Goal: Task Accomplishment & Management: Manage account settings

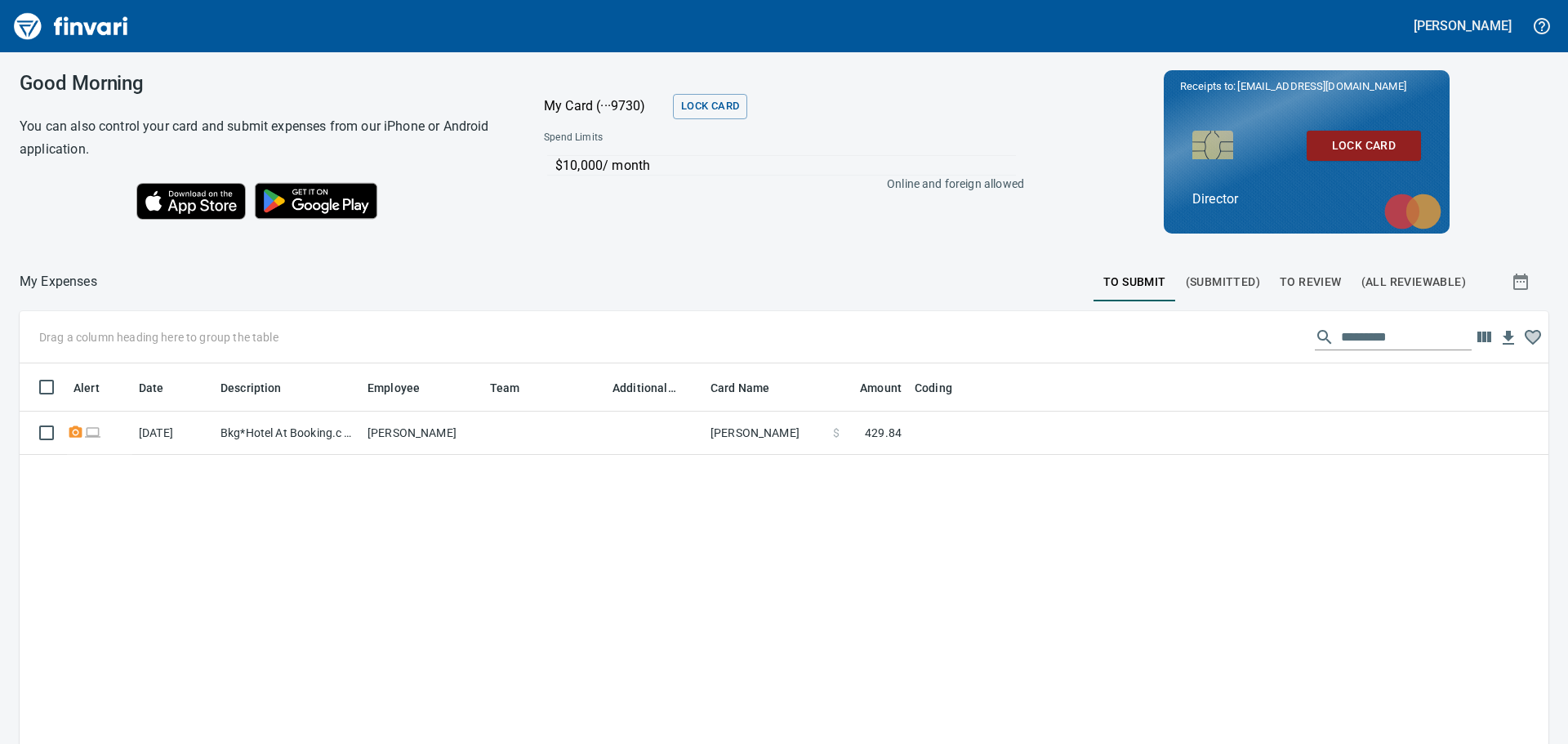
scroll to position [552, 1504]
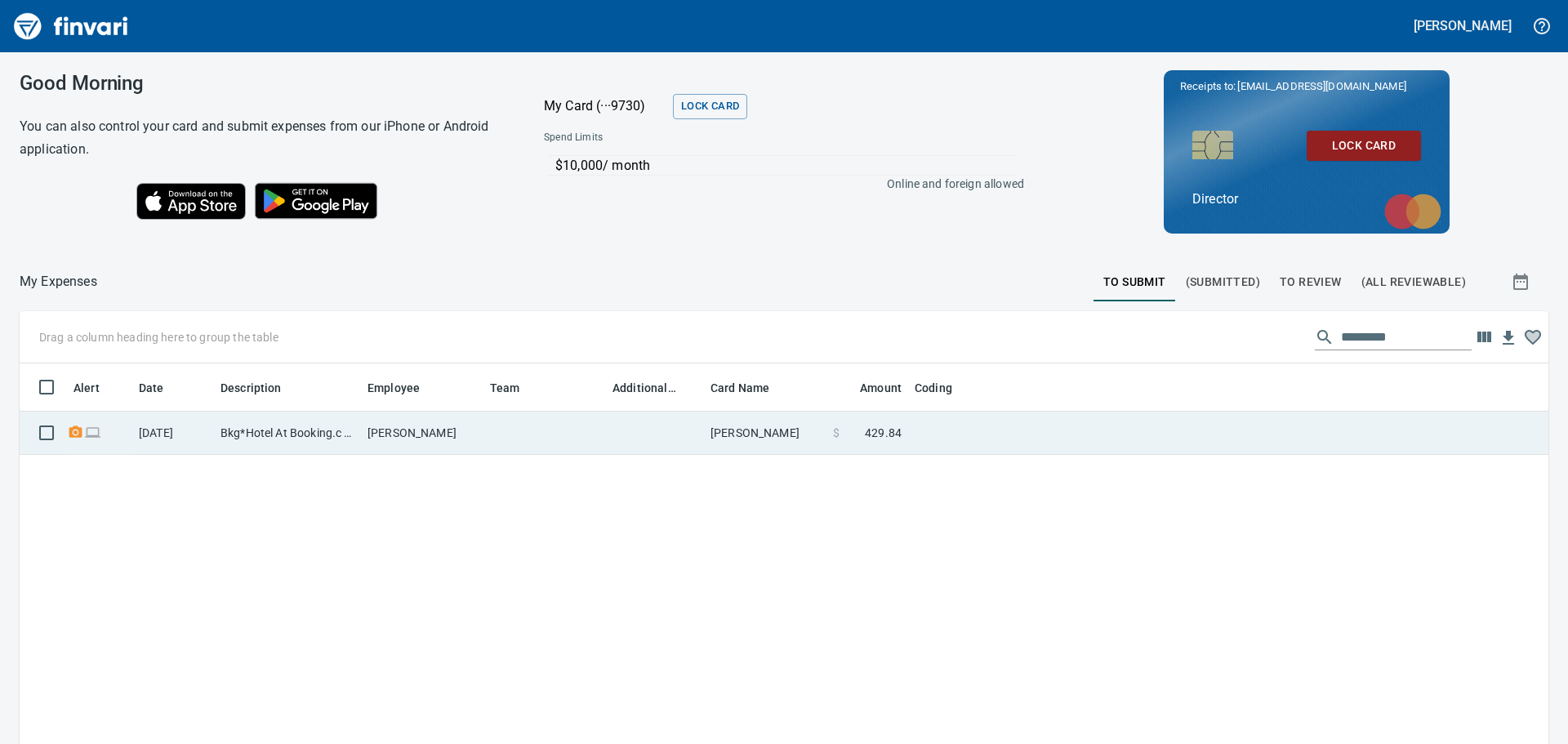
click at [269, 433] on td "Bkg*Hotel At Booking.c [US_STATE][GEOGRAPHIC_DATA]" at bounding box center [288, 433] width 147 height 44
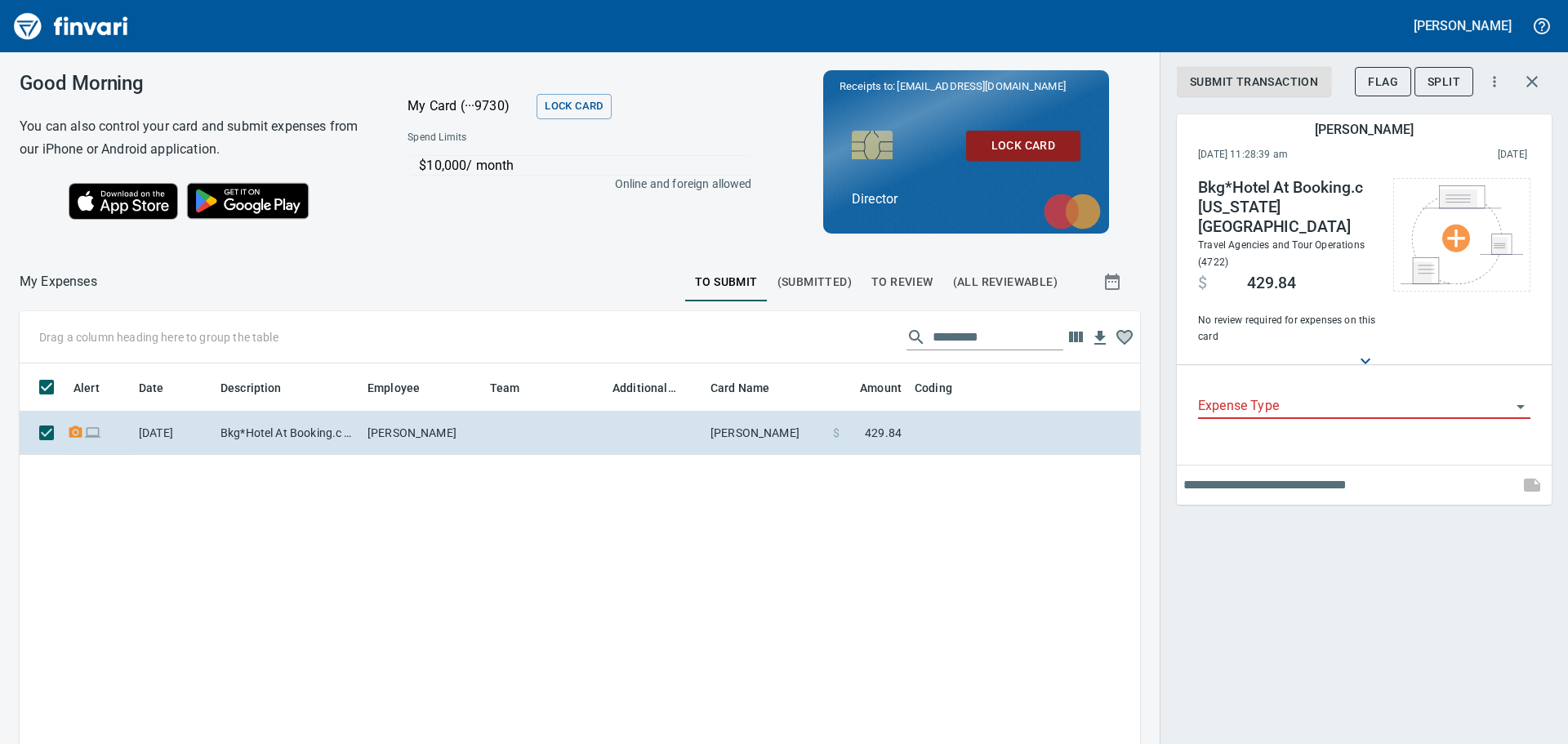
scroll to position [540, 1097]
click at [1524, 397] on icon "Open" at bounding box center [1521, 407] width 20 height 20
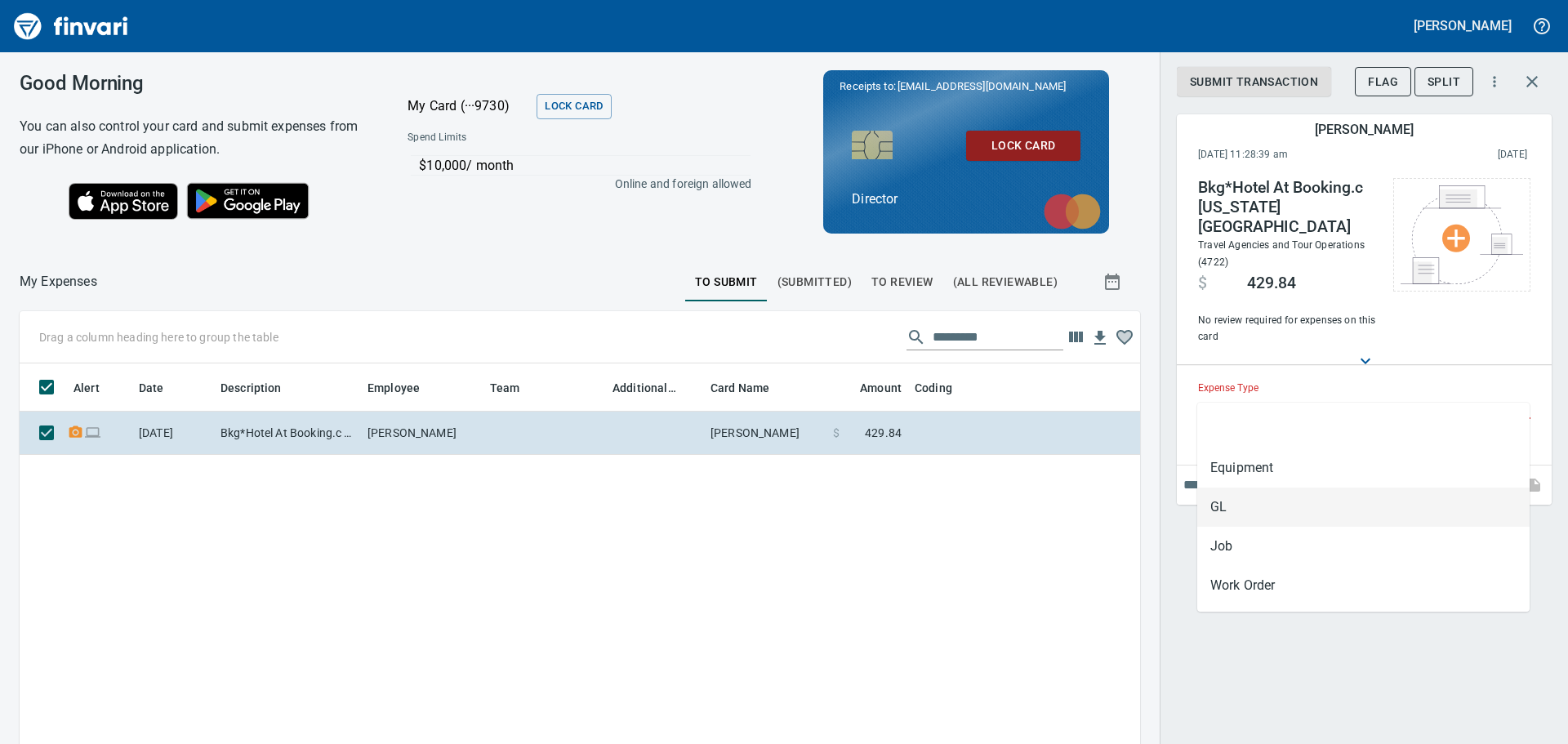
click at [1290, 508] on li "GL" at bounding box center [1364, 507] width 332 height 39
type input "**"
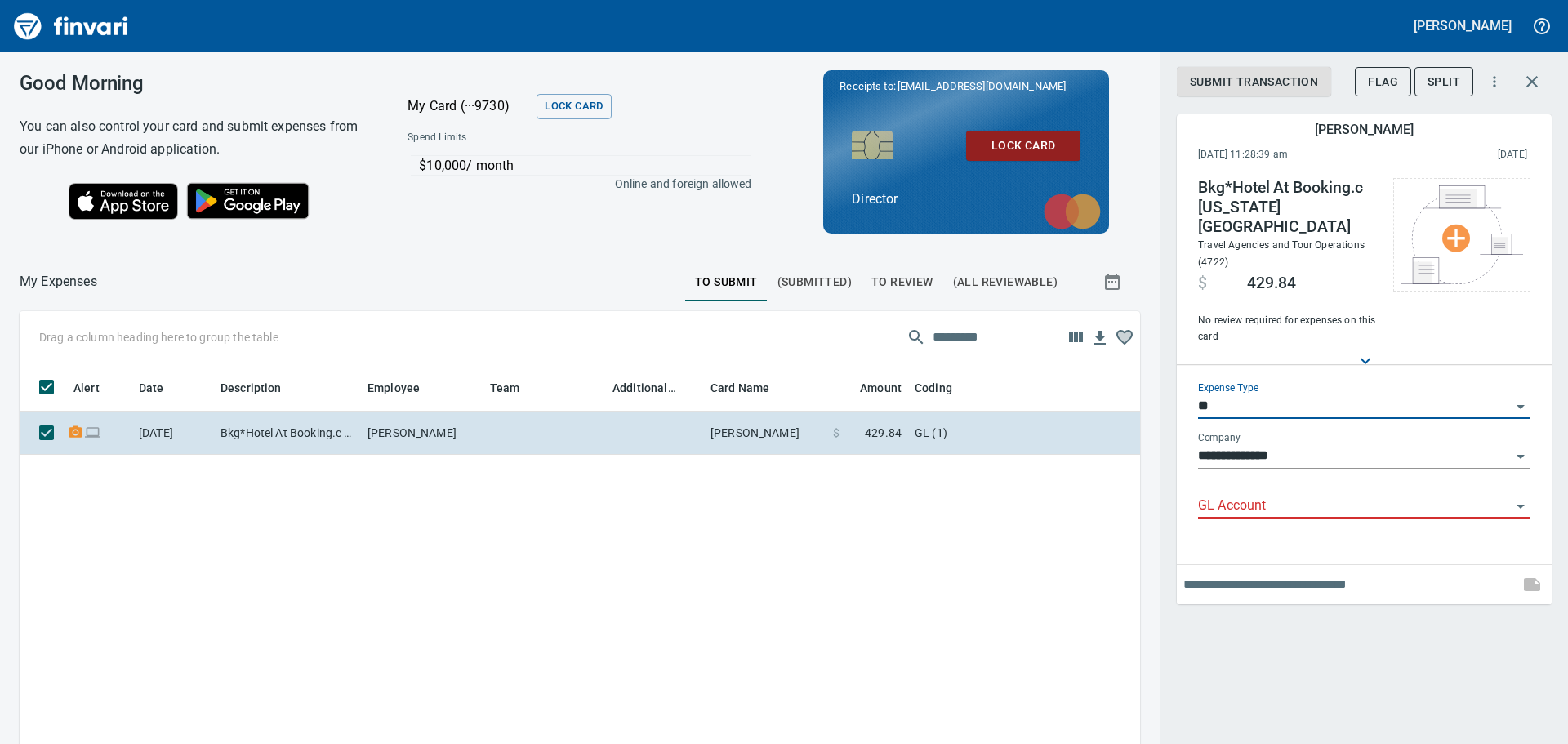
click at [1517, 496] on icon "Open" at bounding box center [1521, 506] width 20 height 20
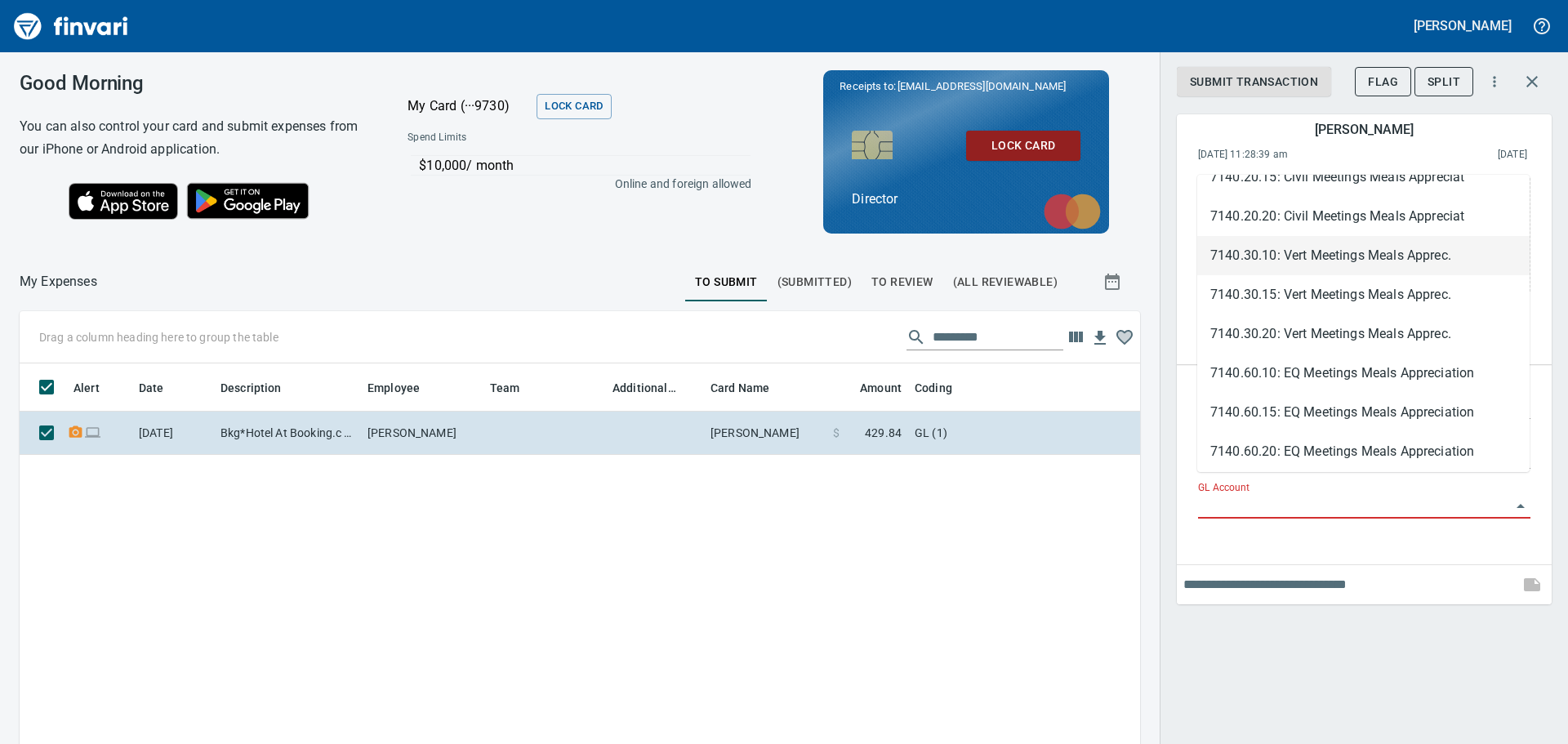
scroll to position [4982, 0]
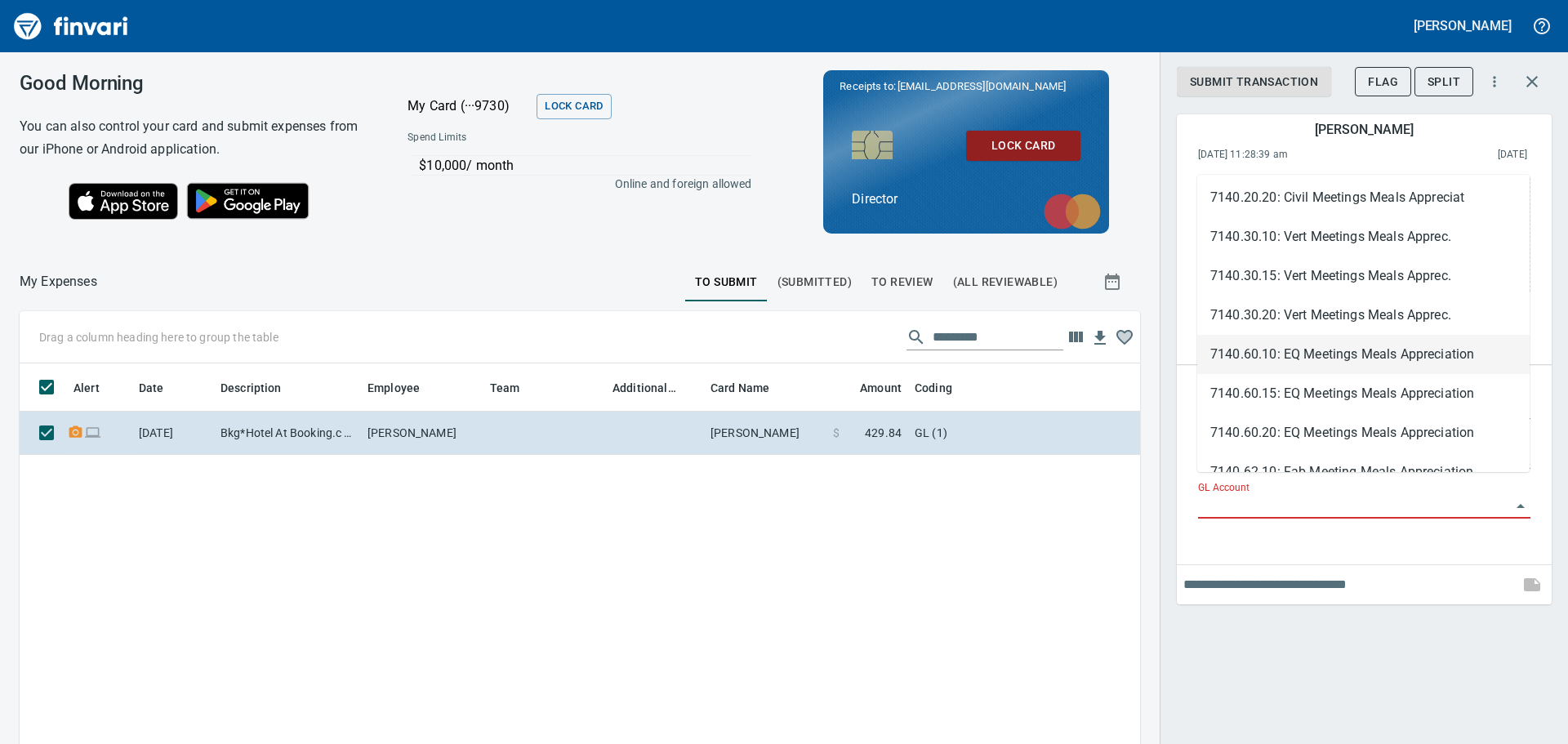
click at [1306, 353] on li "7140.60.10: EQ Meetings Meals Appreciation" at bounding box center [1364, 354] width 332 height 39
type input "**********"
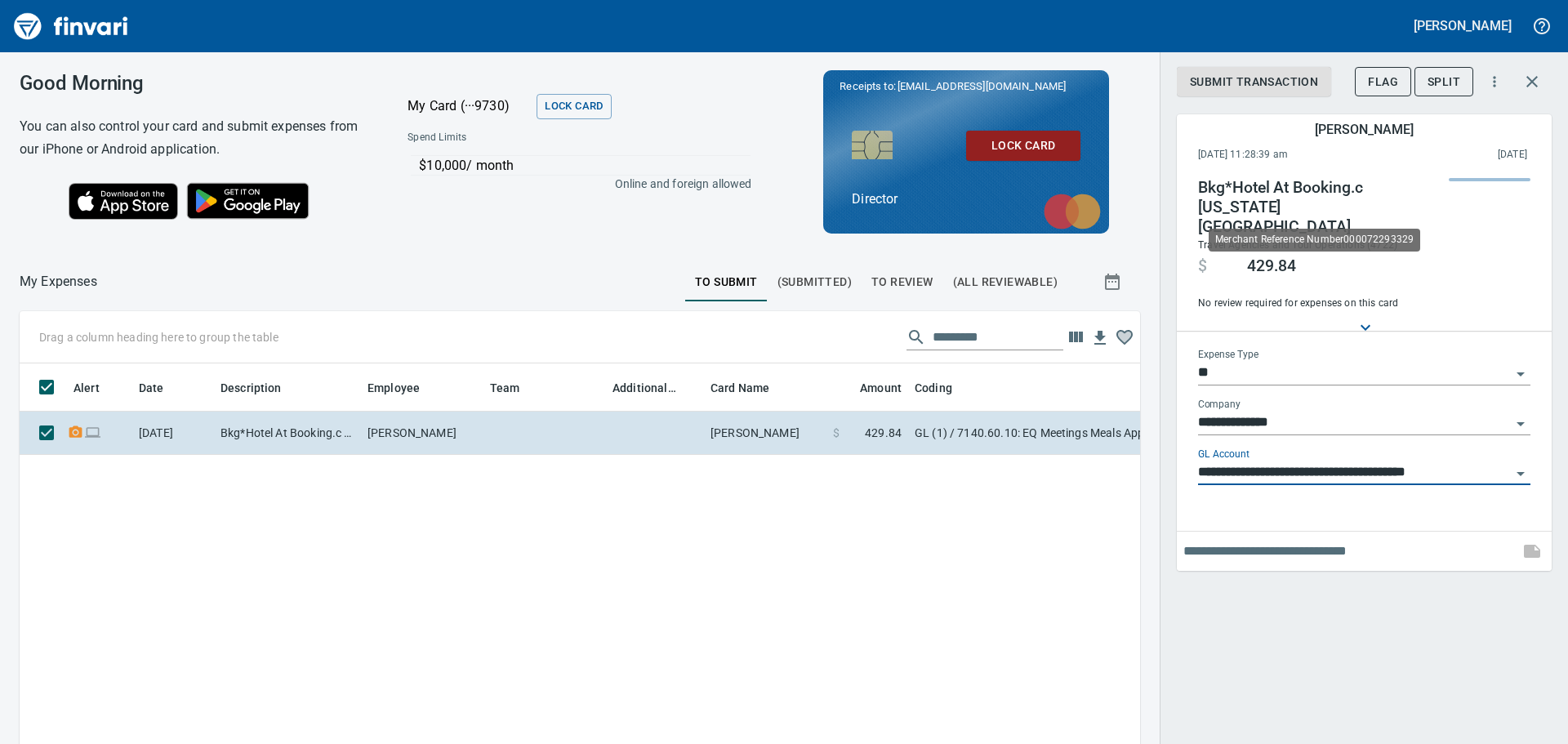
scroll to position [540, 1097]
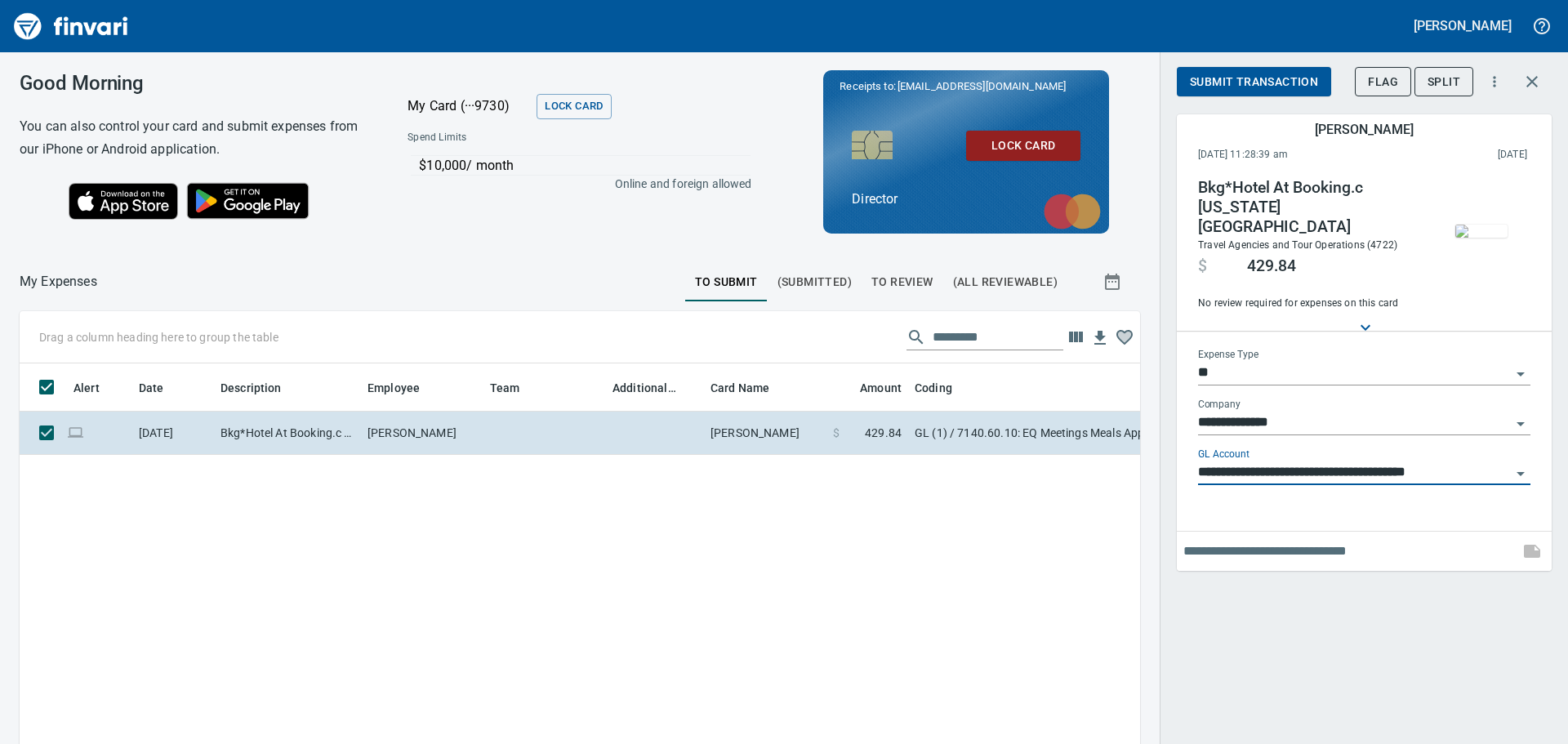
click at [1474, 238] on img "button" at bounding box center [1481, 231] width 52 height 13
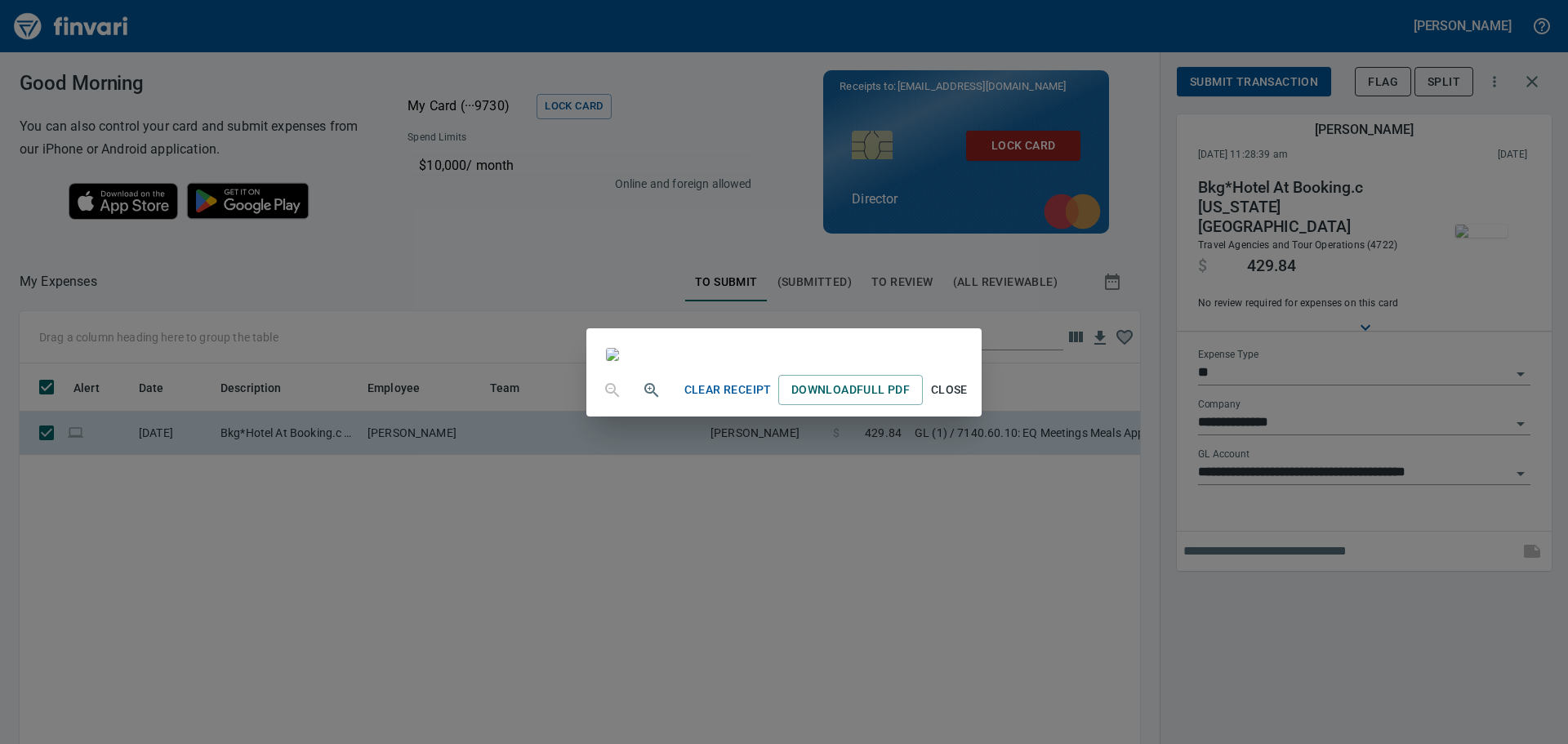
scroll to position [4, 0]
click at [1532, 83] on div "Clear Receipt Download Full PDF Close" at bounding box center [784, 372] width 1568 height 744
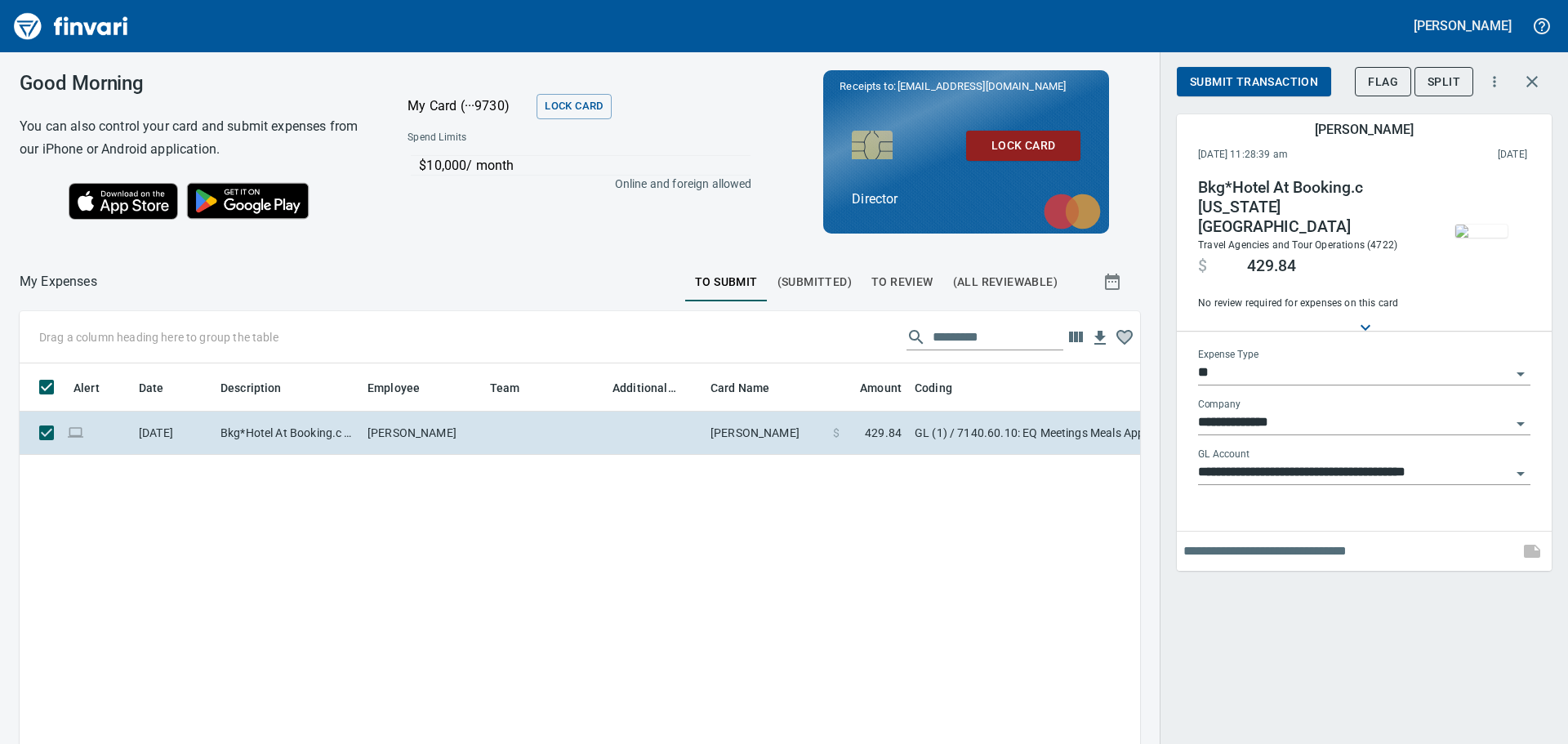
scroll to position [540, 1097]
click at [1447, 85] on span "Split" at bounding box center [1444, 82] width 33 height 20
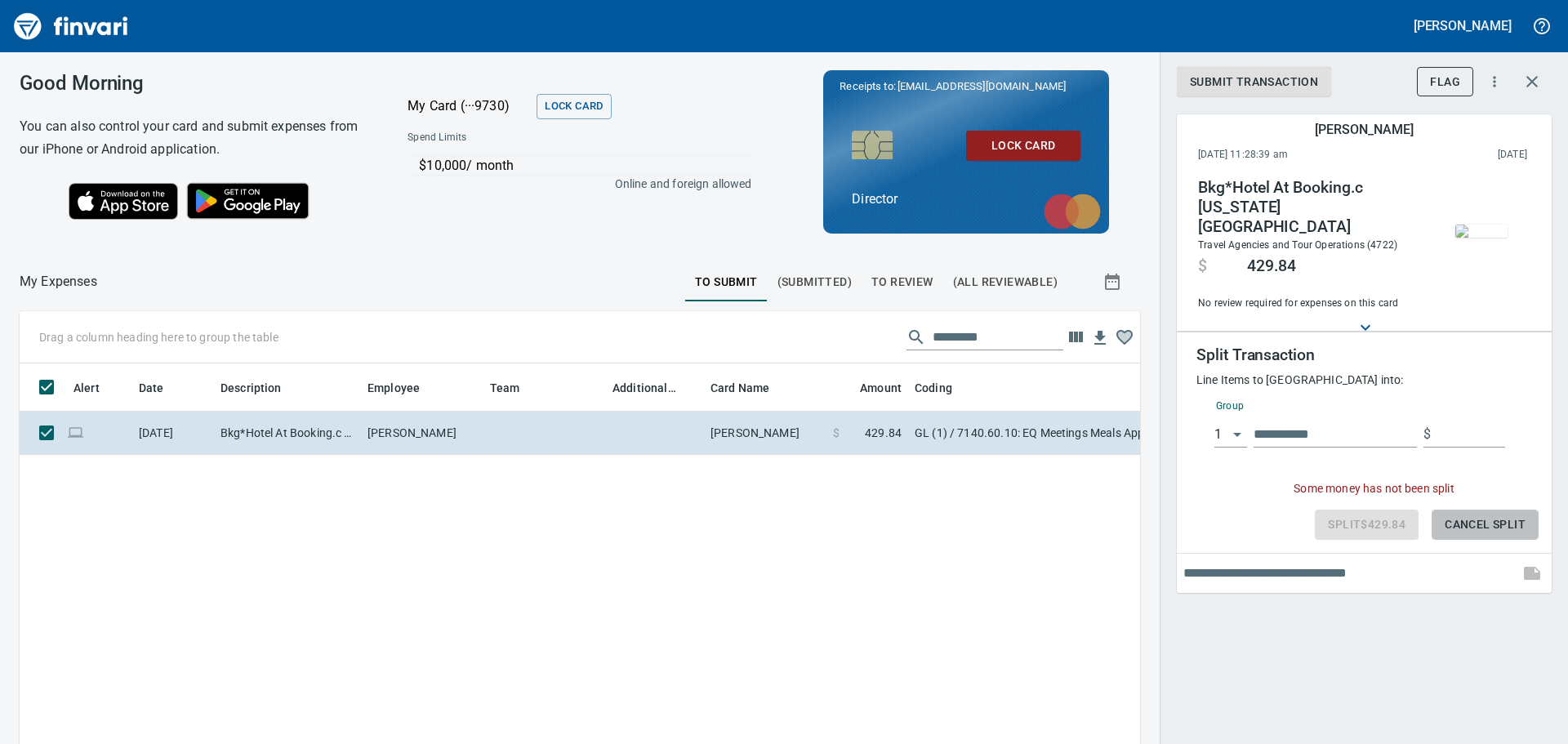
click at [1503, 515] on span "Cancel Split" at bounding box center [1485, 525] width 81 height 20
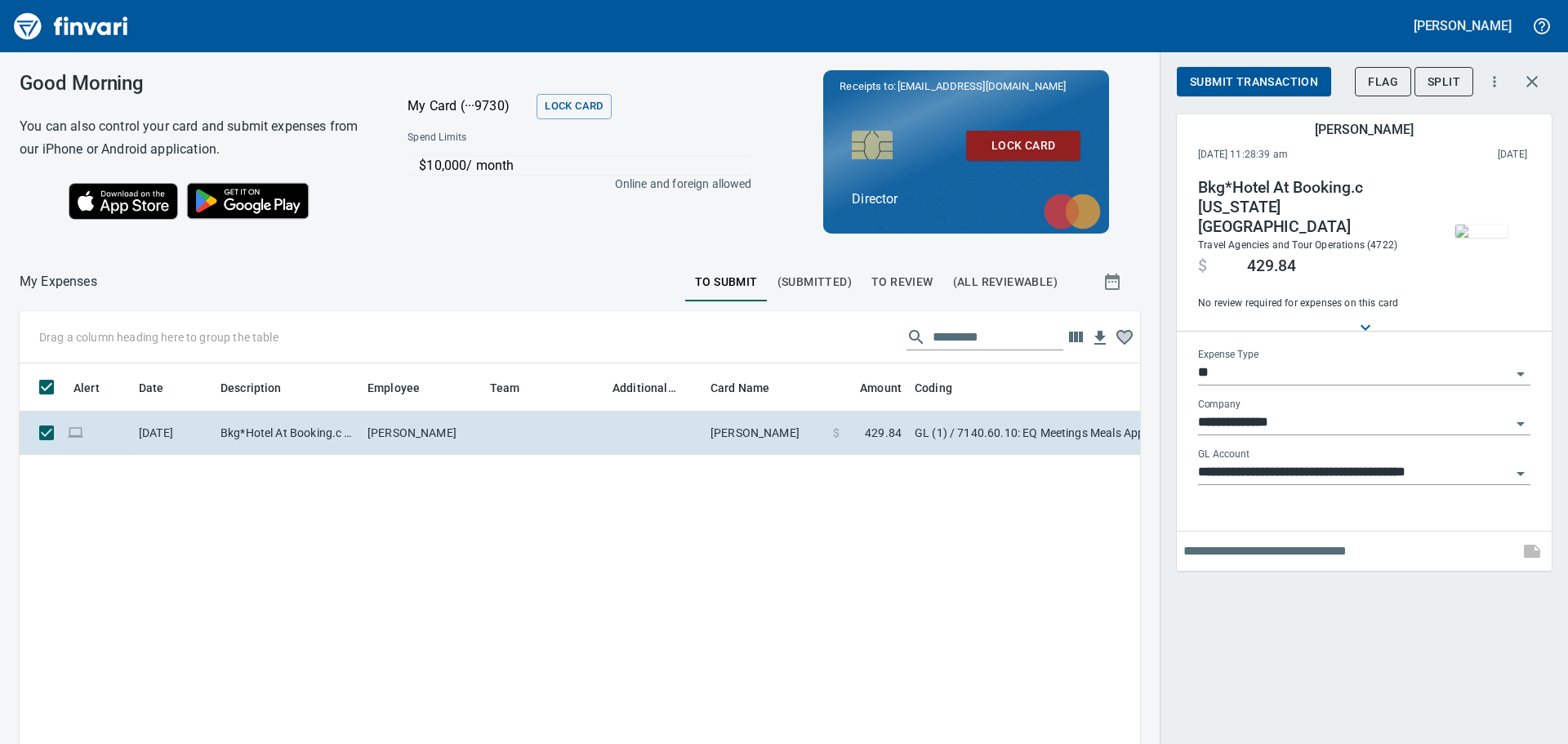
drag, startPoint x: 1497, startPoint y: 236, endPoint x: 1509, endPoint y: 202, distance: 36.1
click at [1509, 225] on span "button" at bounding box center [1481, 231] width 68 height 13
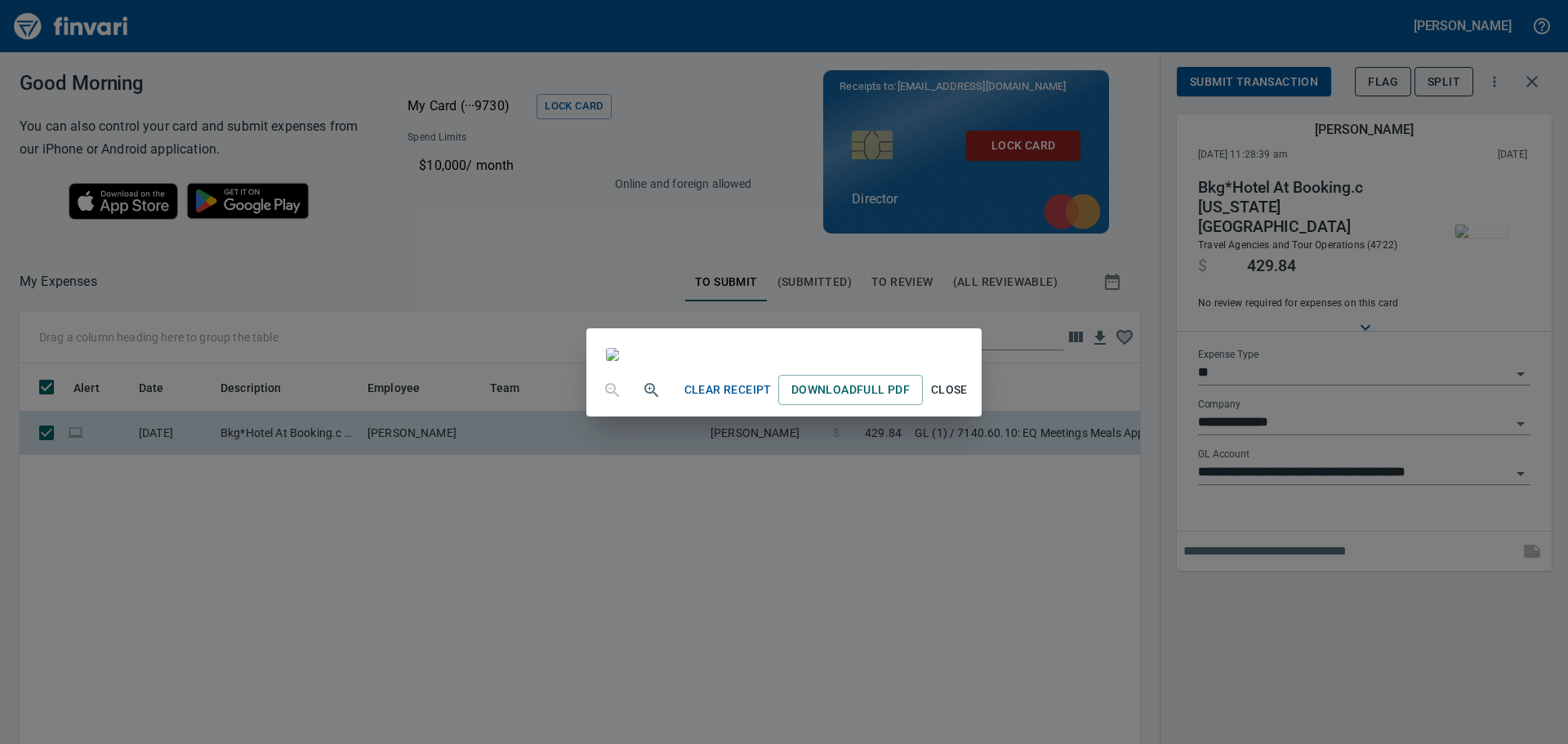
scroll to position [217, 0]
click at [772, 400] on span "Clear Receipt" at bounding box center [728, 390] width 87 height 20
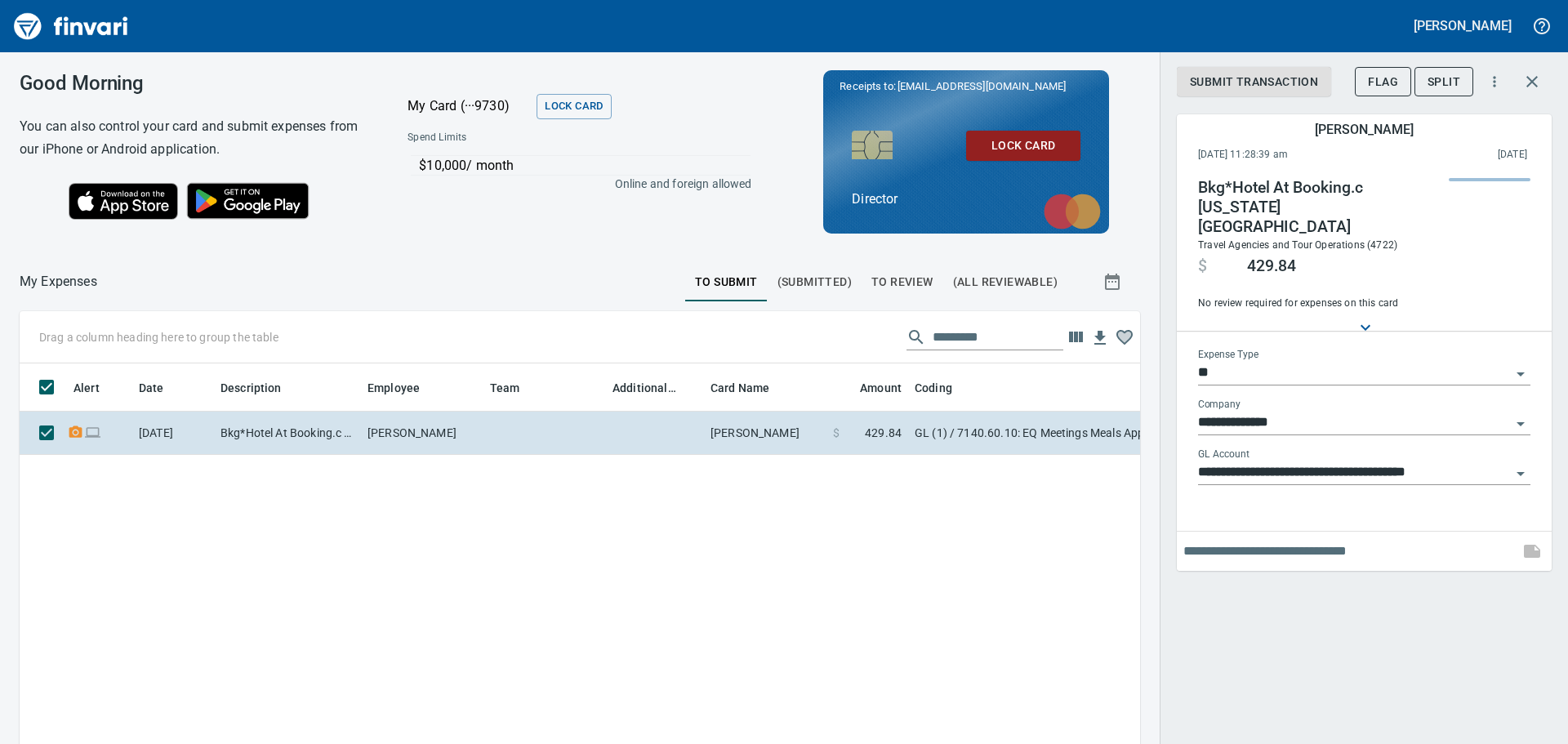
scroll to position [540, 1097]
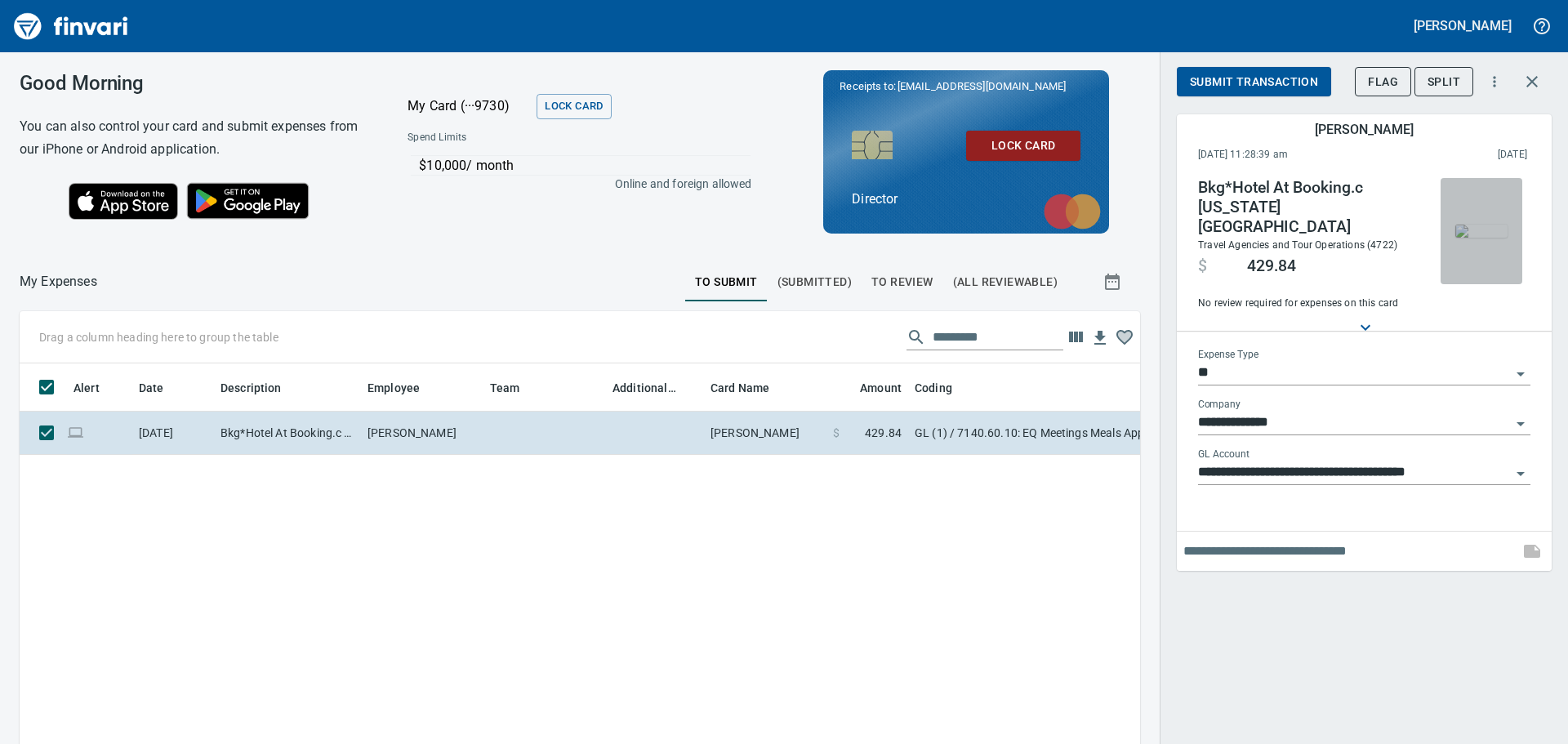
click at [1497, 225] on img "button" at bounding box center [1481, 231] width 52 height 13
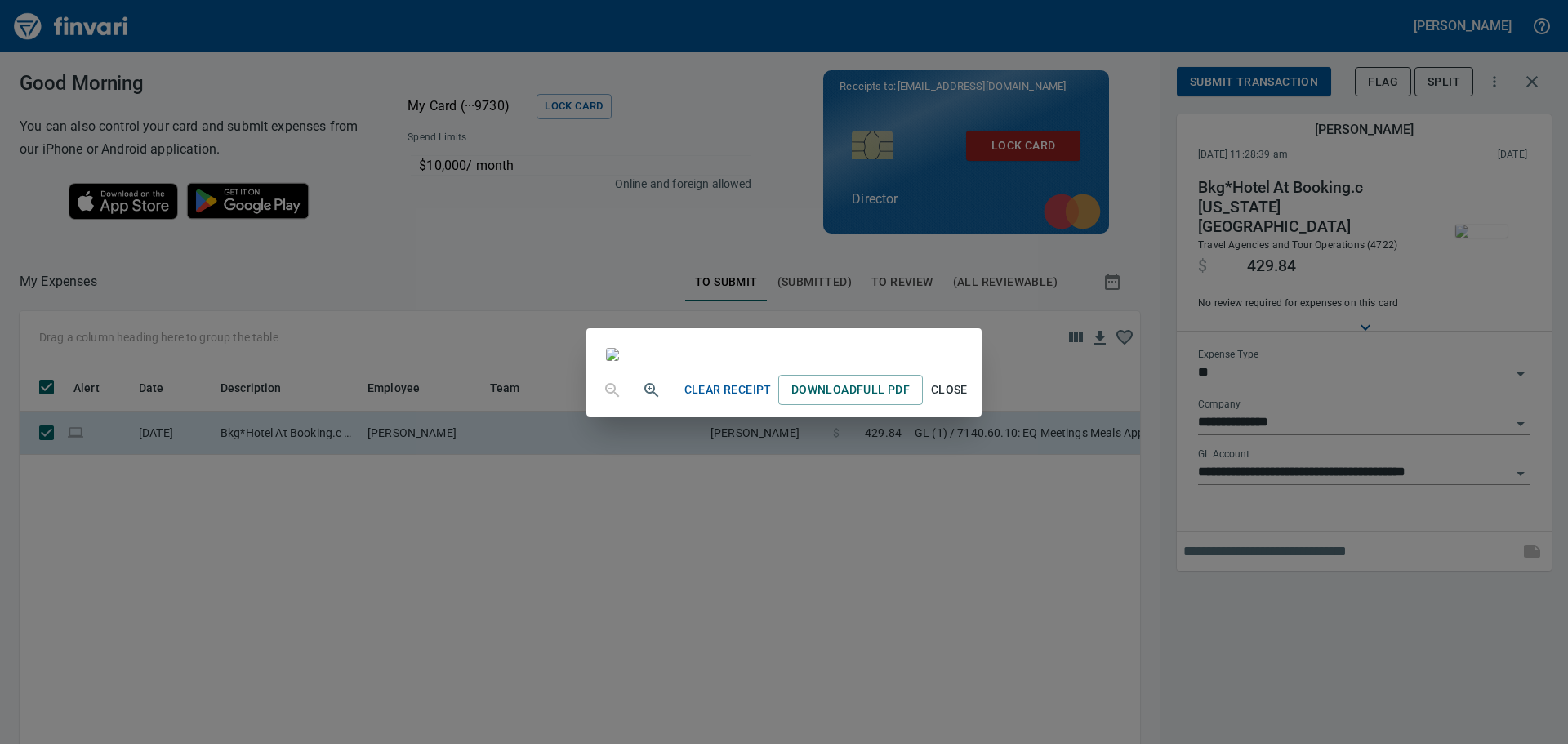
scroll to position [217, 0]
click at [779, 405] on button "Clear Receipt" at bounding box center [728, 390] width 100 height 30
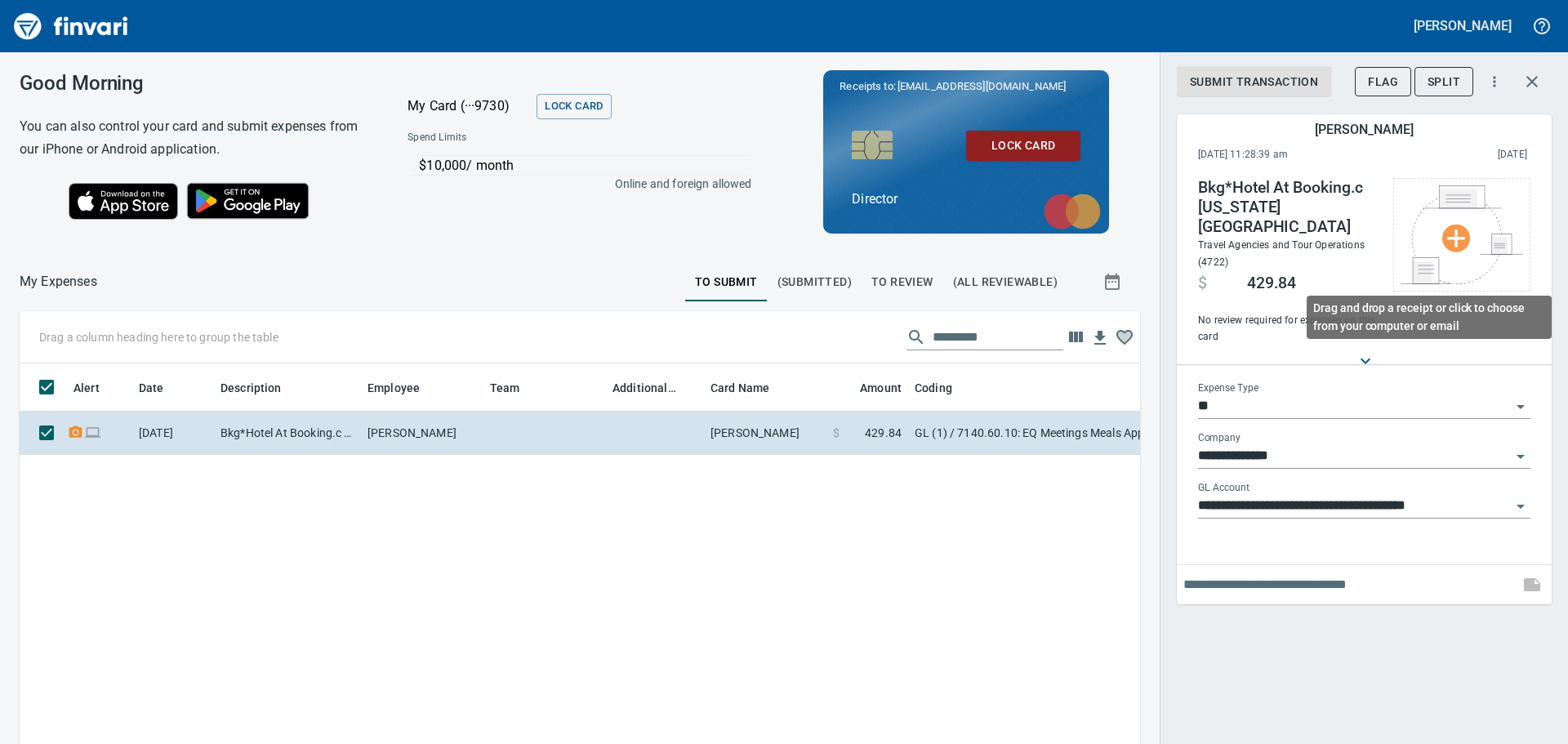
scroll to position [540, 1097]
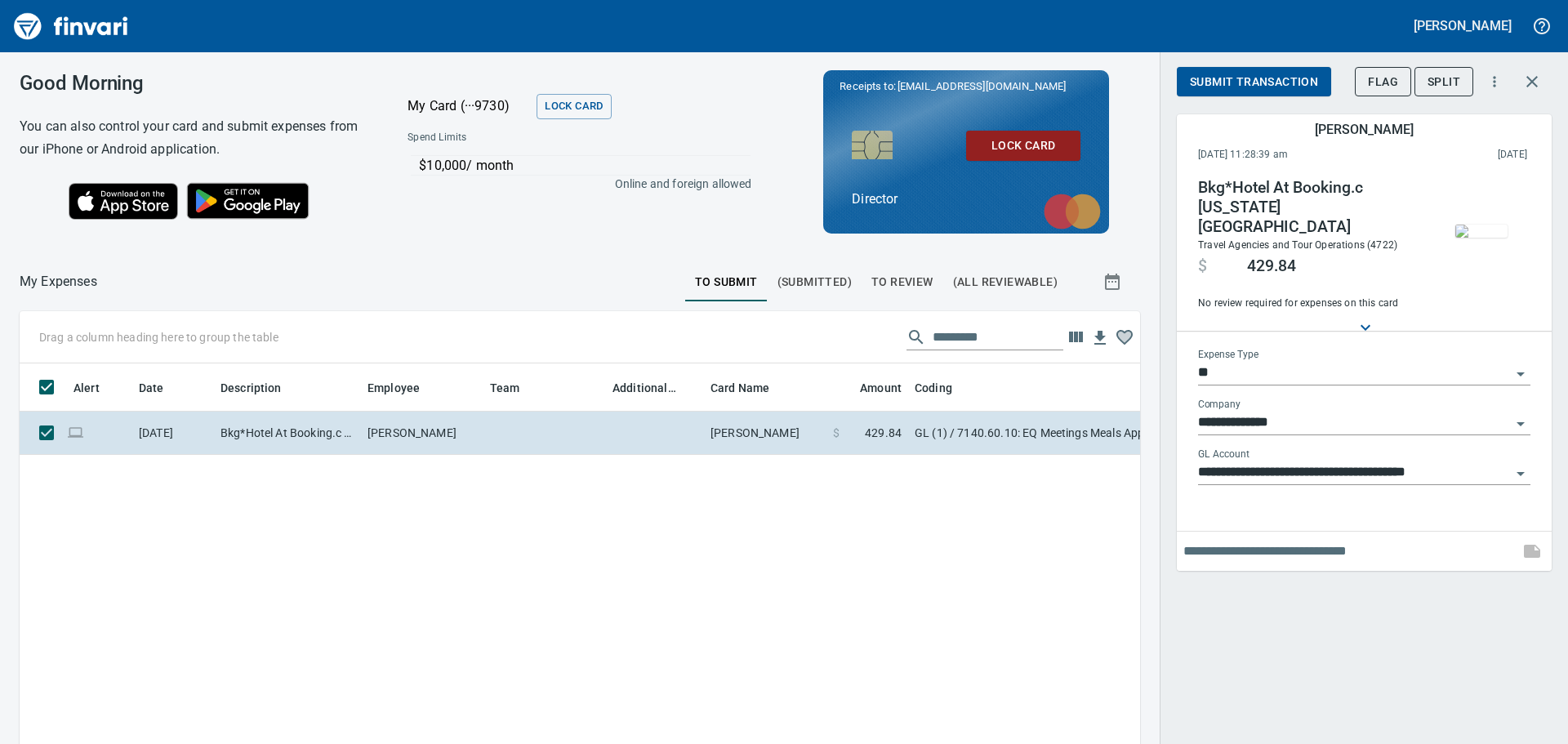
click at [1502, 225] on img "button" at bounding box center [1481, 231] width 52 height 13
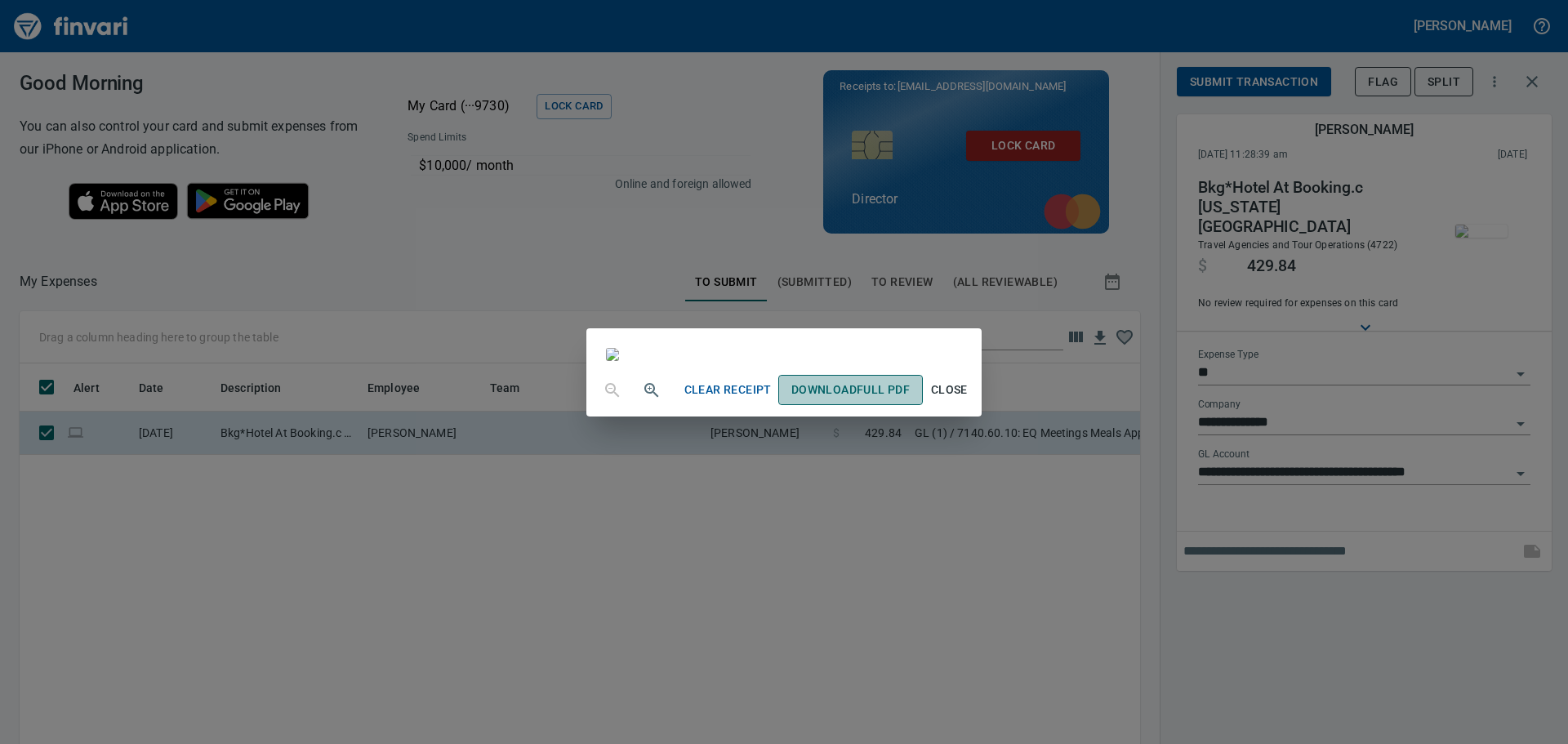
click at [910, 400] on span "Download Full PDF" at bounding box center [850, 390] width 118 height 20
click at [772, 400] on span "Clear Receipt" at bounding box center [728, 390] width 87 height 20
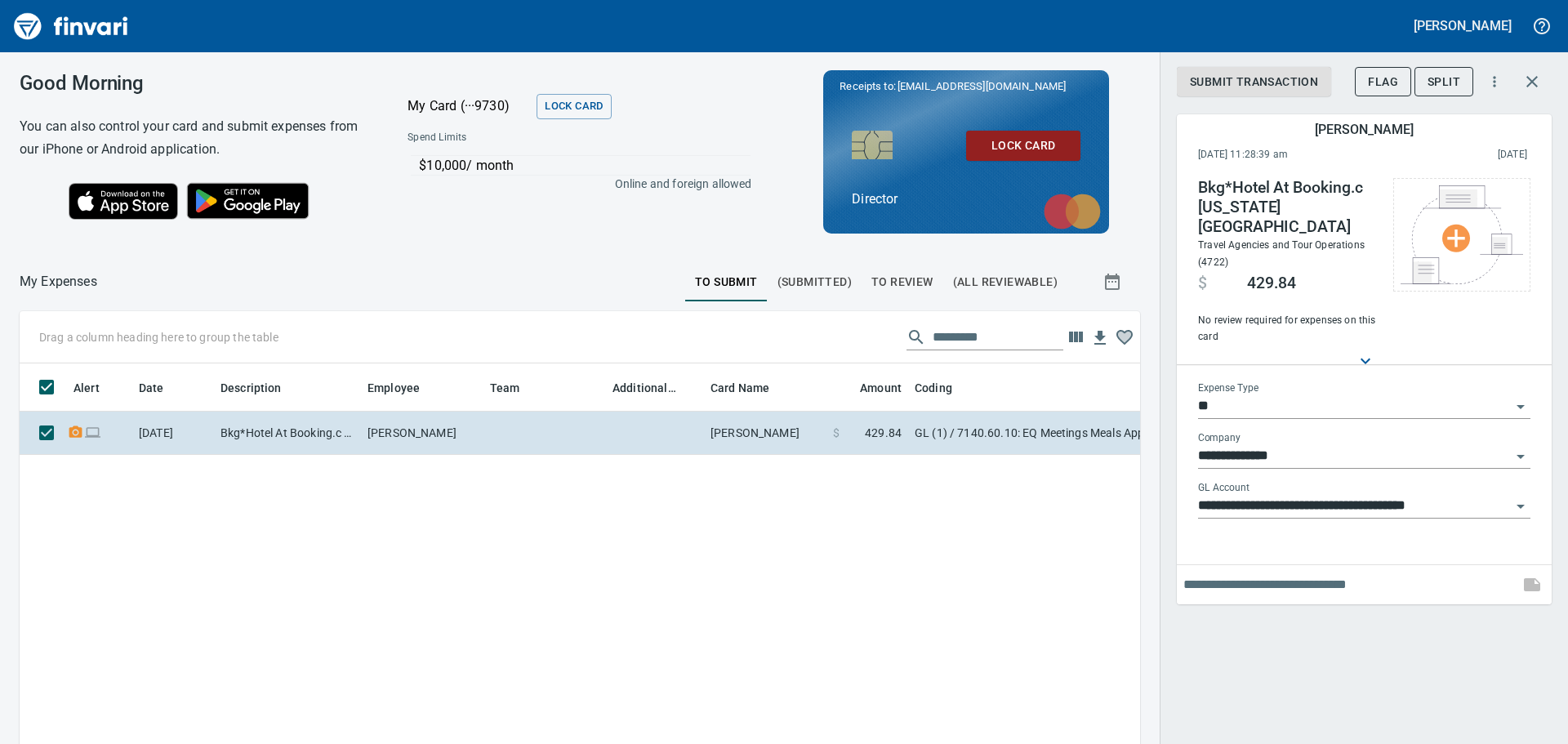
scroll to position [540, 1097]
click at [1363, 572] on input "text" at bounding box center [1348, 584] width 329 height 26
click at [1363, 352] on icon at bounding box center [1366, 361] width 20 height 20
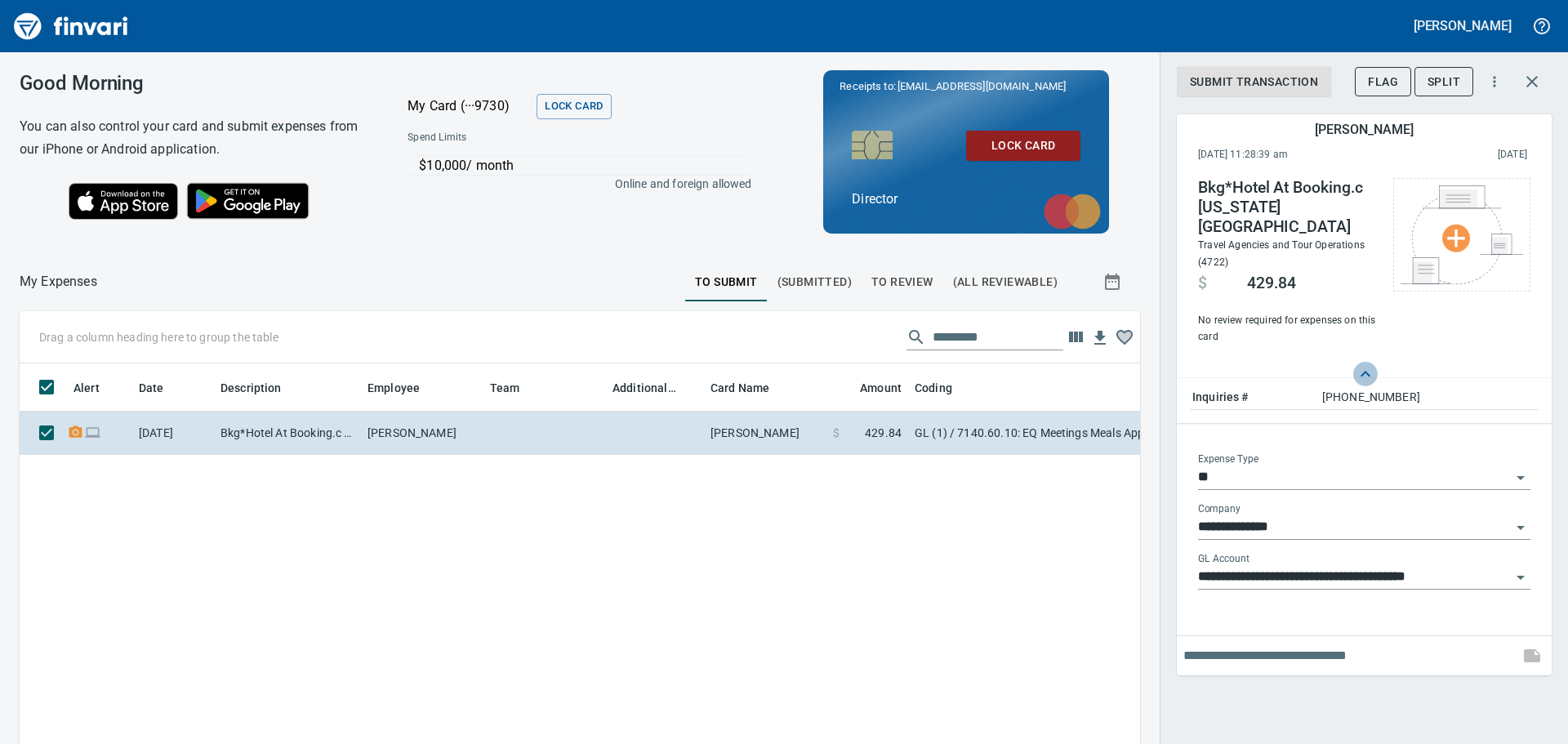
click at [1367, 364] on icon at bounding box center [1366, 374] width 20 height 20
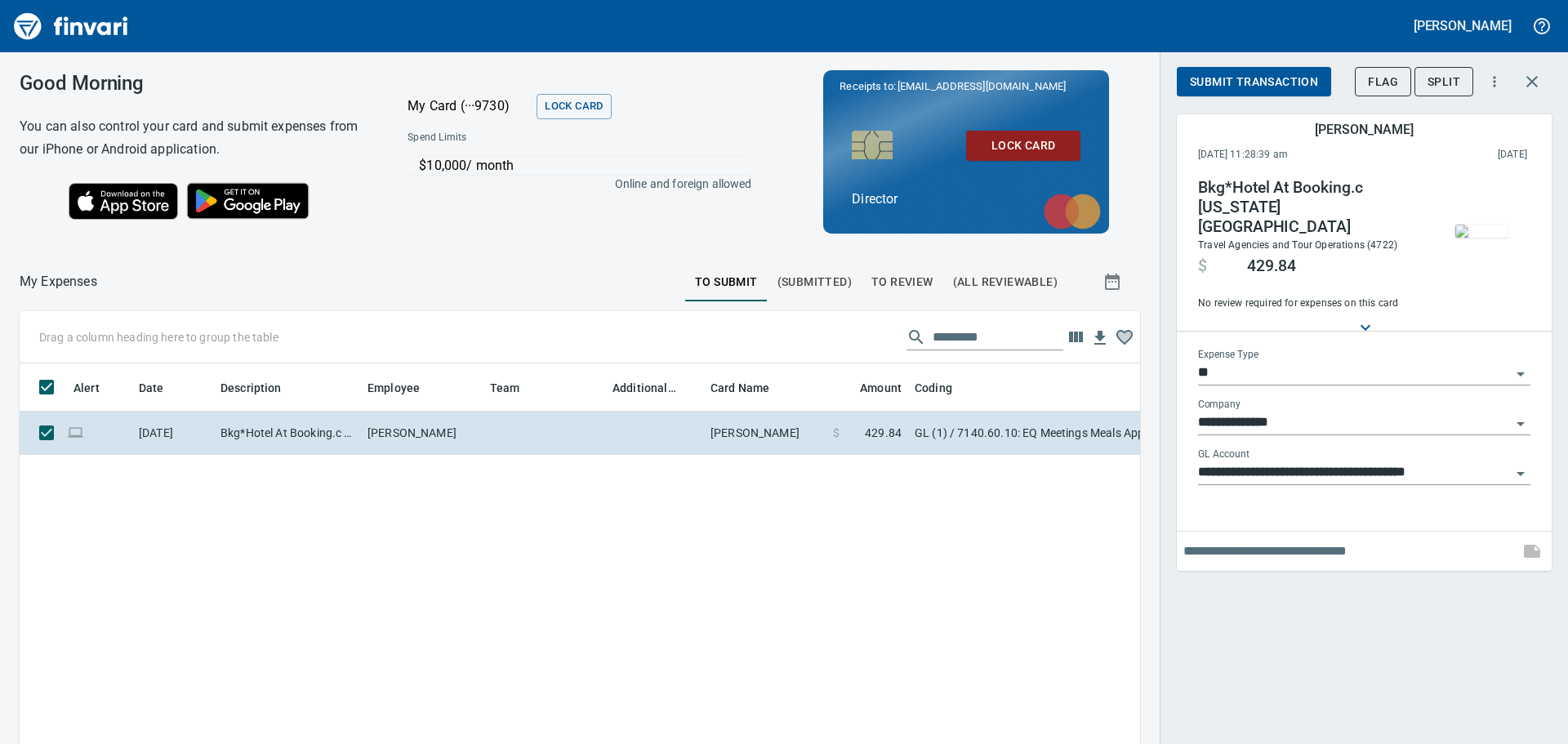
click at [1216, 538] on input "text" at bounding box center [1348, 550] width 329 height 26
click at [1259, 540] on input "**********" at bounding box center [1348, 550] width 329 height 26
type input "**********"
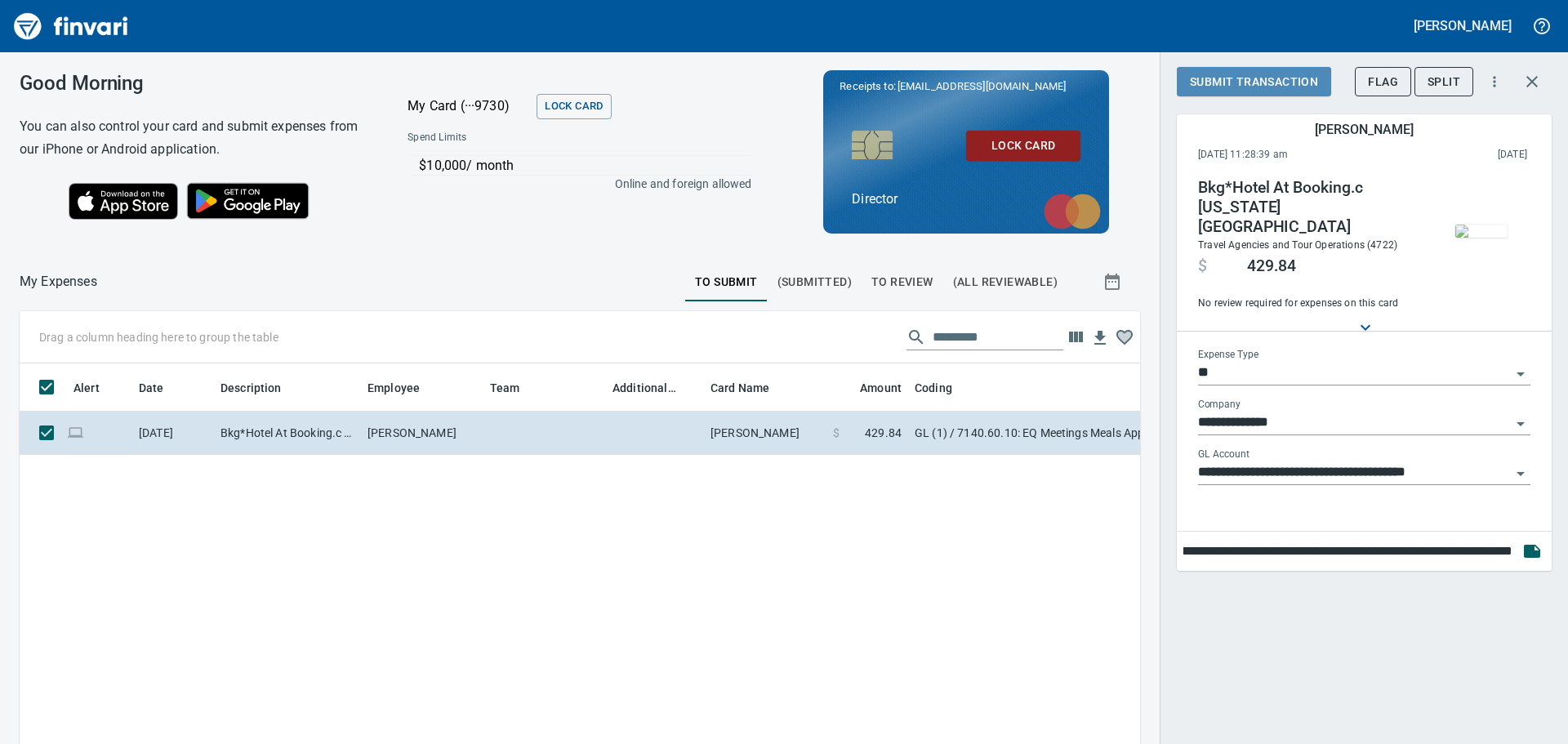
click at [1308, 78] on span "Submit Transaction" at bounding box center [1254, 82] width 128 height 20
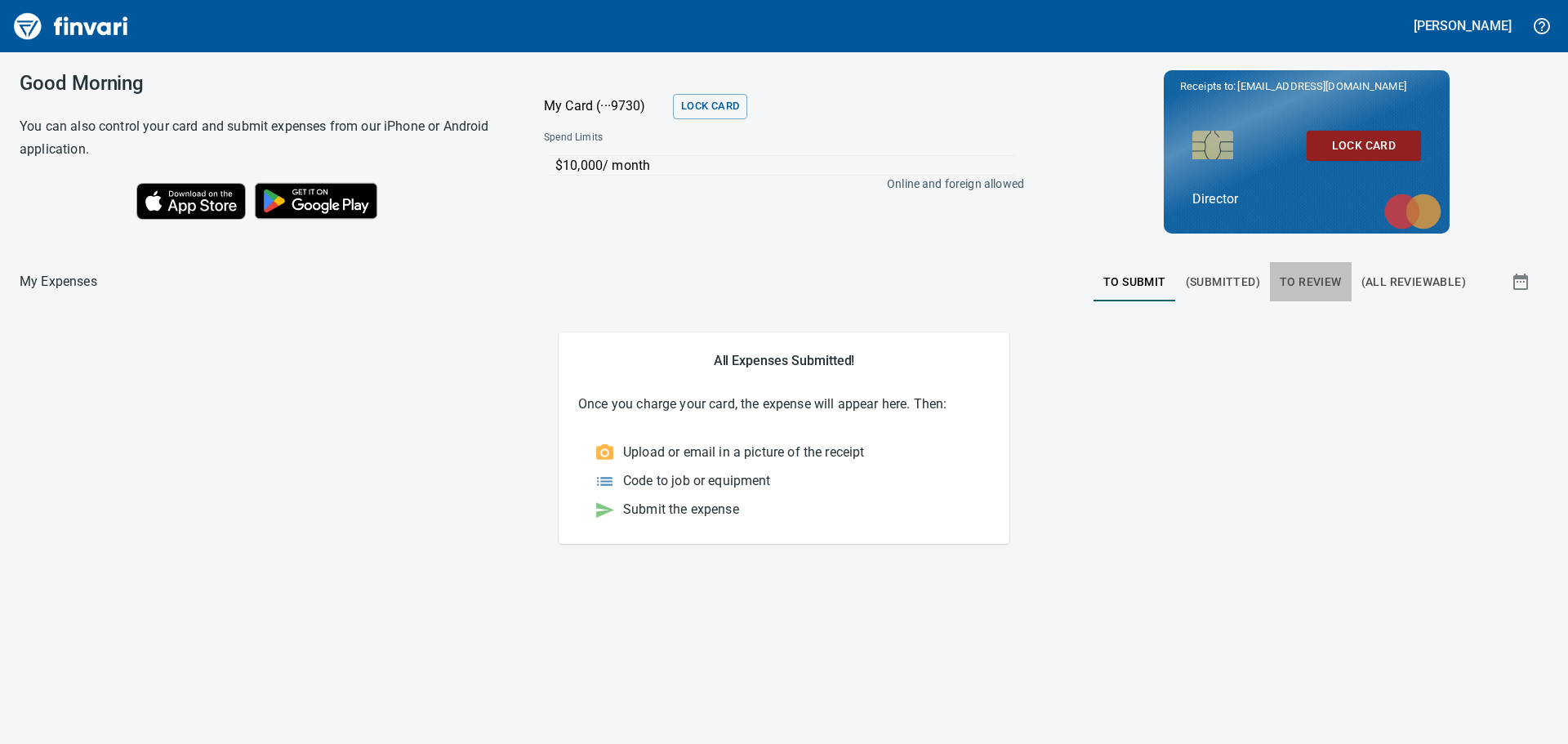
click at [1309, 279] on span "To Review" at bounding box center [1311, 281] width 62 height 20
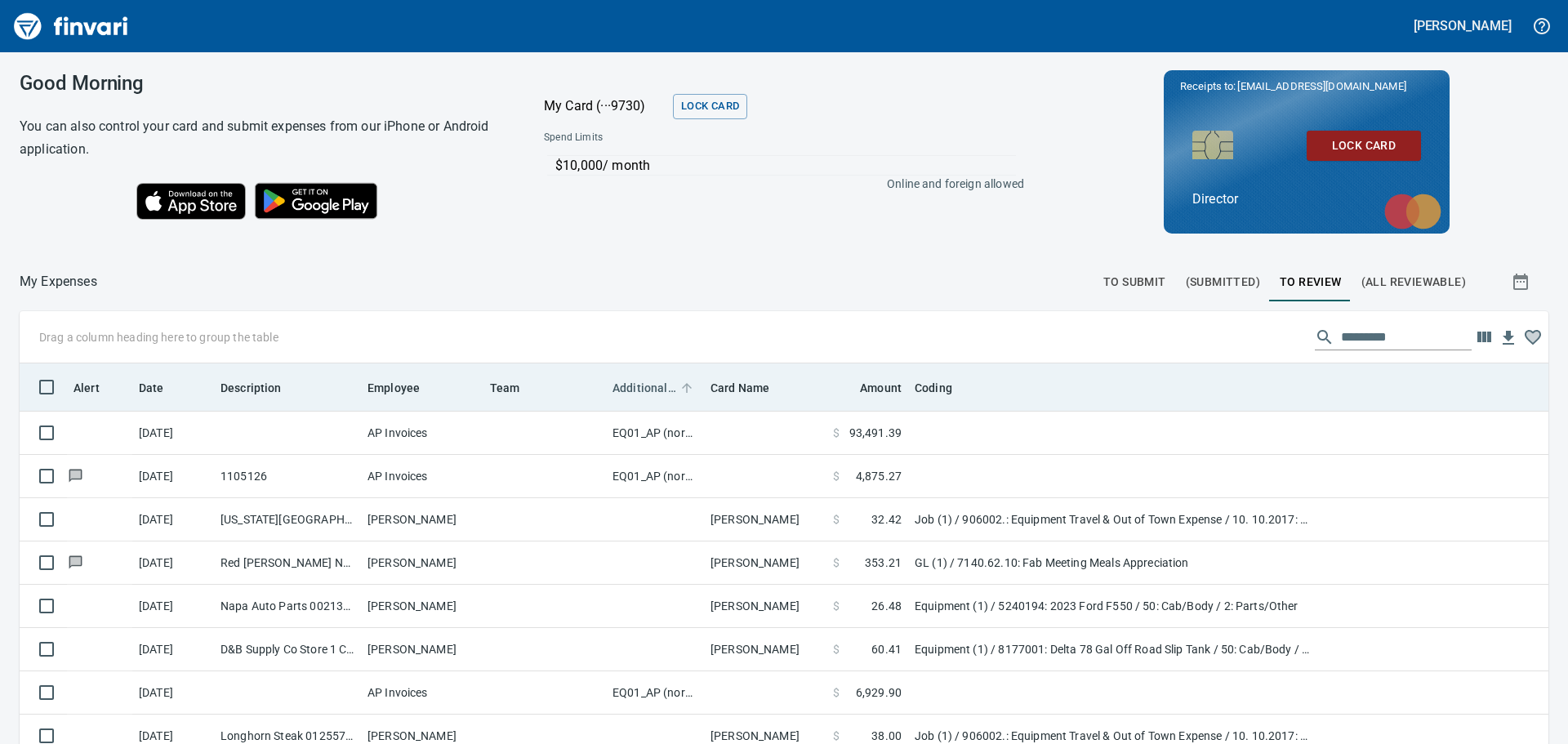
scroll to position [552, 1493]
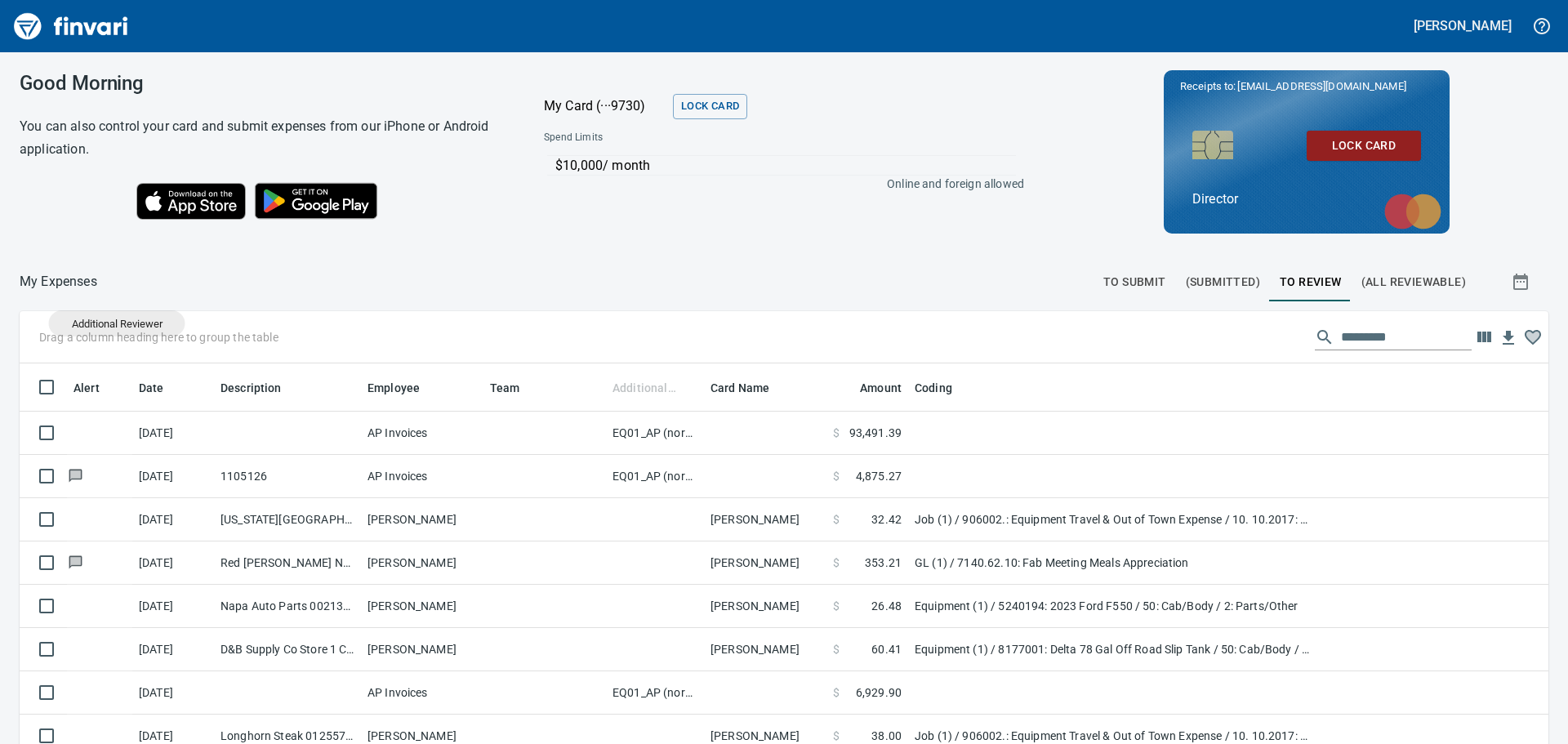
drag, startPoint x: 638, startPoint y: 387, endPoint x: 117, endPoint y: 323, distance: 524.9
click at [117, 323] on body "Lance Tapani Good Morning You can also control your card and submit expenses fr…" at bounding box center [784, 372] width 1568 height 744
drag, startPoint x: 637, startPoint y: 388, endPoint x: 124, endPoint y: 338, distance: 515.4
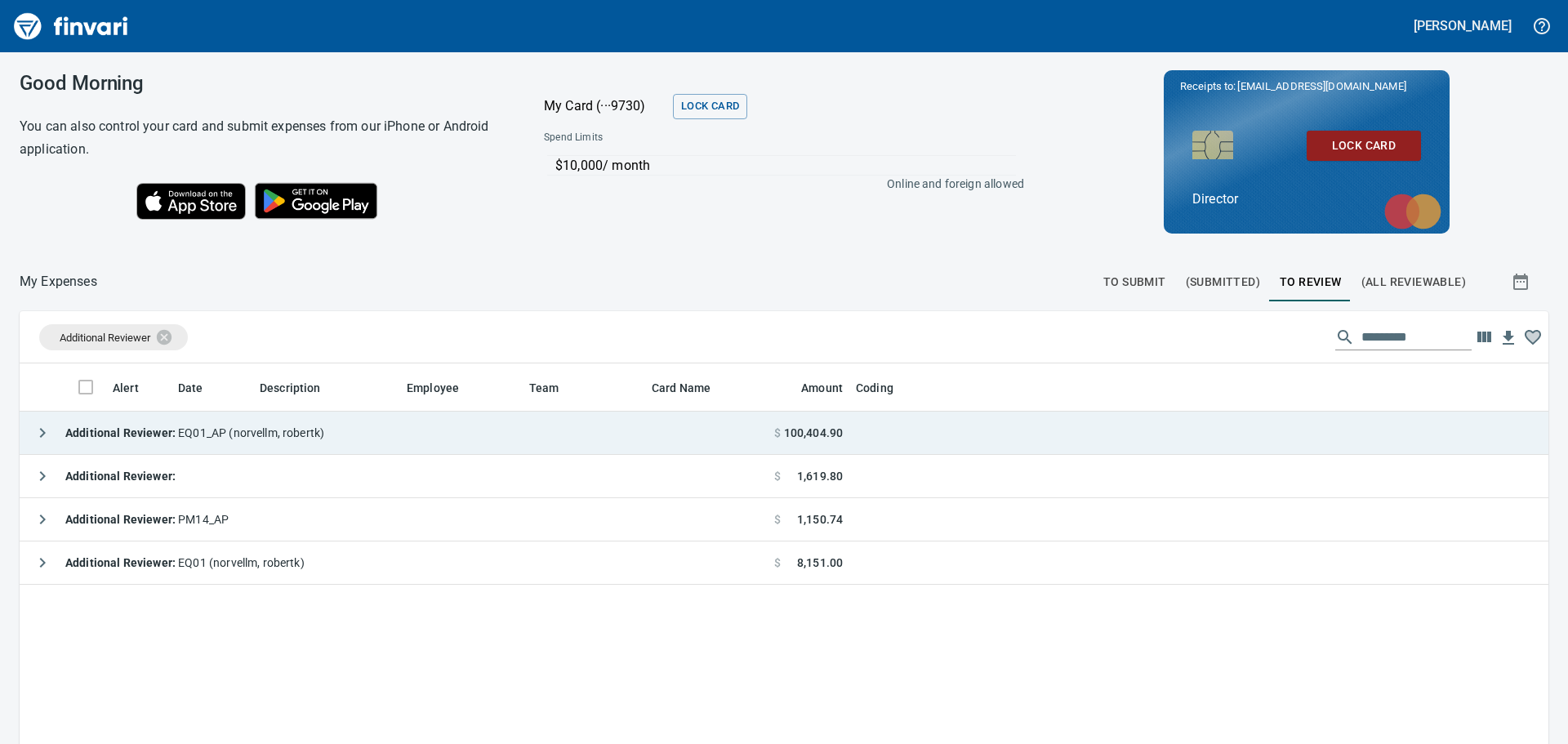
click at [208, 426] on span "Additional Reviewer : EQ01_AP (norvellm, robertk)" at bounding box center [195, 432] width 259 height 13
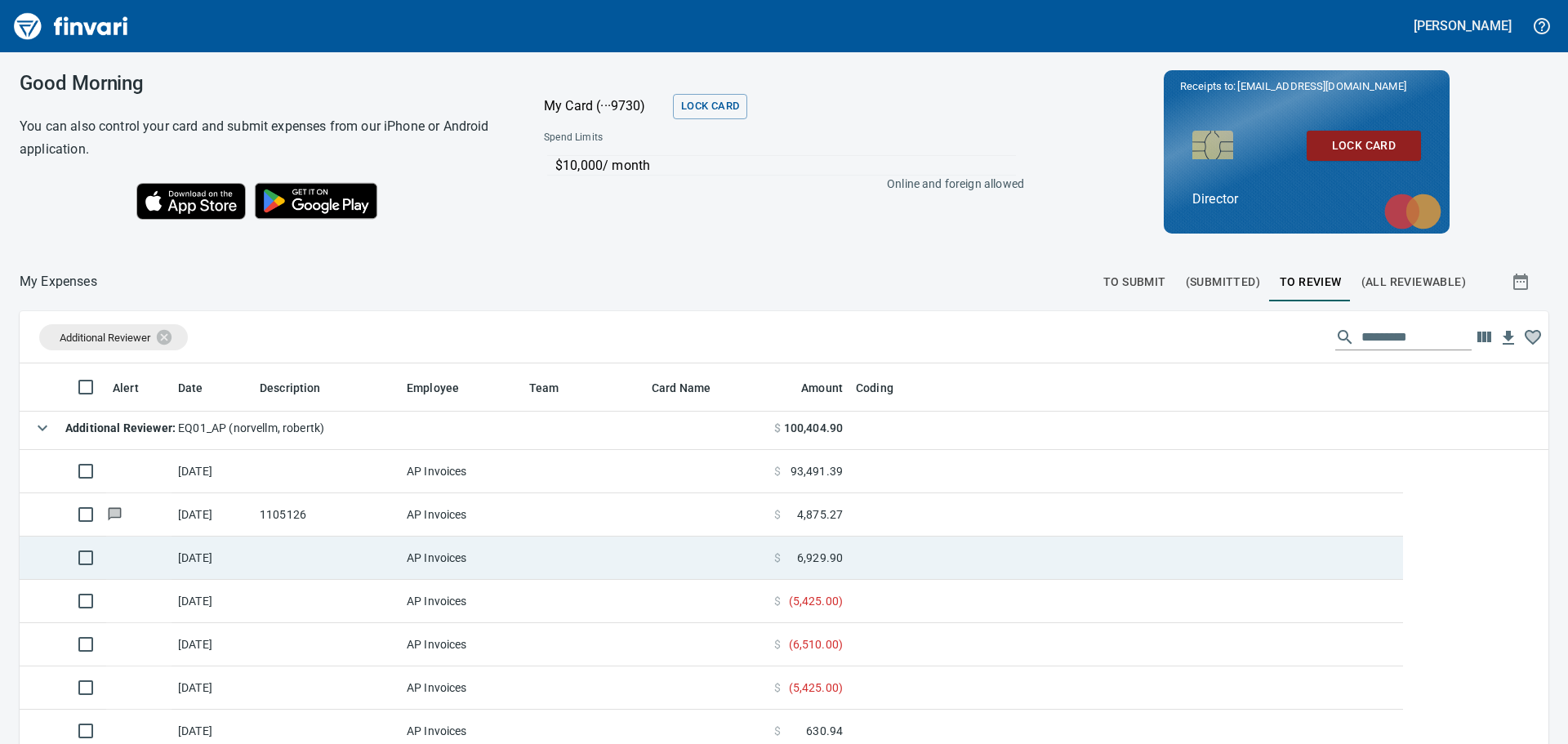
scroll to position [0, 0]
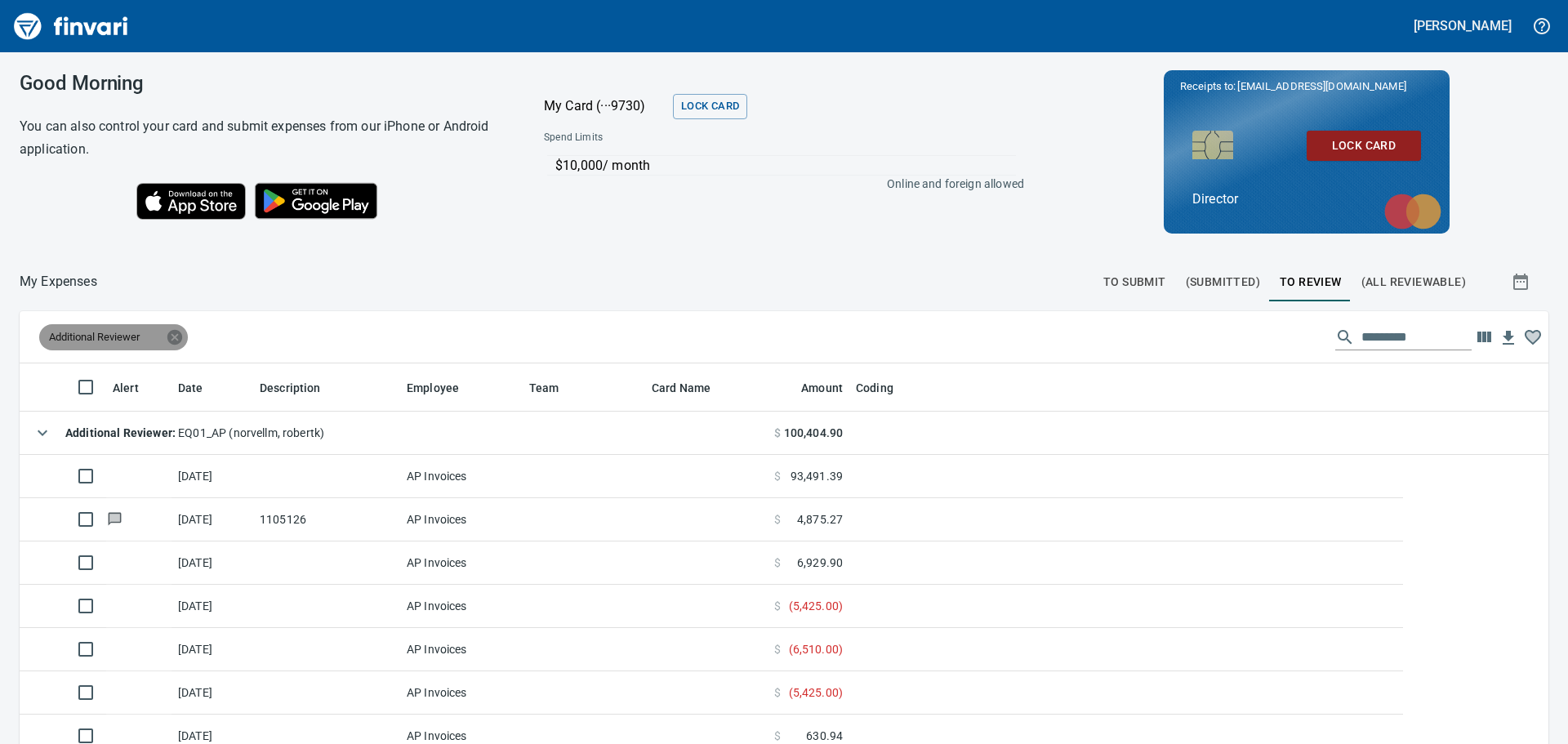
click at [181, 334] on icon at bounding box center [175, 337] width 15 height 15
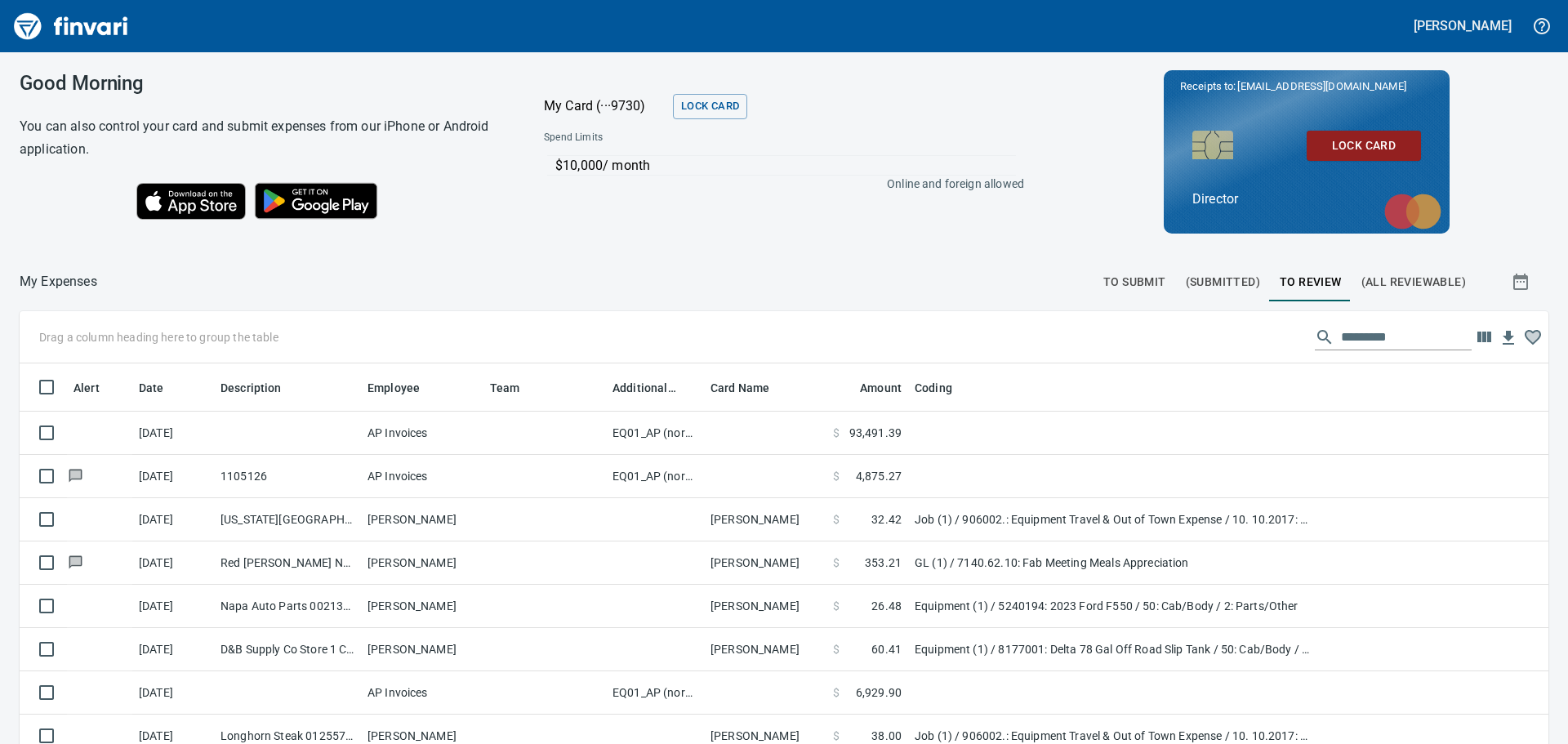
scroll to position [552, 1493]
drag, startPoint x: 637, startPoint y: 382, endPoint x: 194, endPoint y: 346, distance: 444.5
click at [194, 346] on body "Lance Tapani Good Morning You can also control your card and submit expenses fr…" at bounding box center [784, 372] width 1568 height 744
drag, startPoint x: 647, startPoint y: 384, endPoint x: 110, endPoint y: 343, distance: 538.6
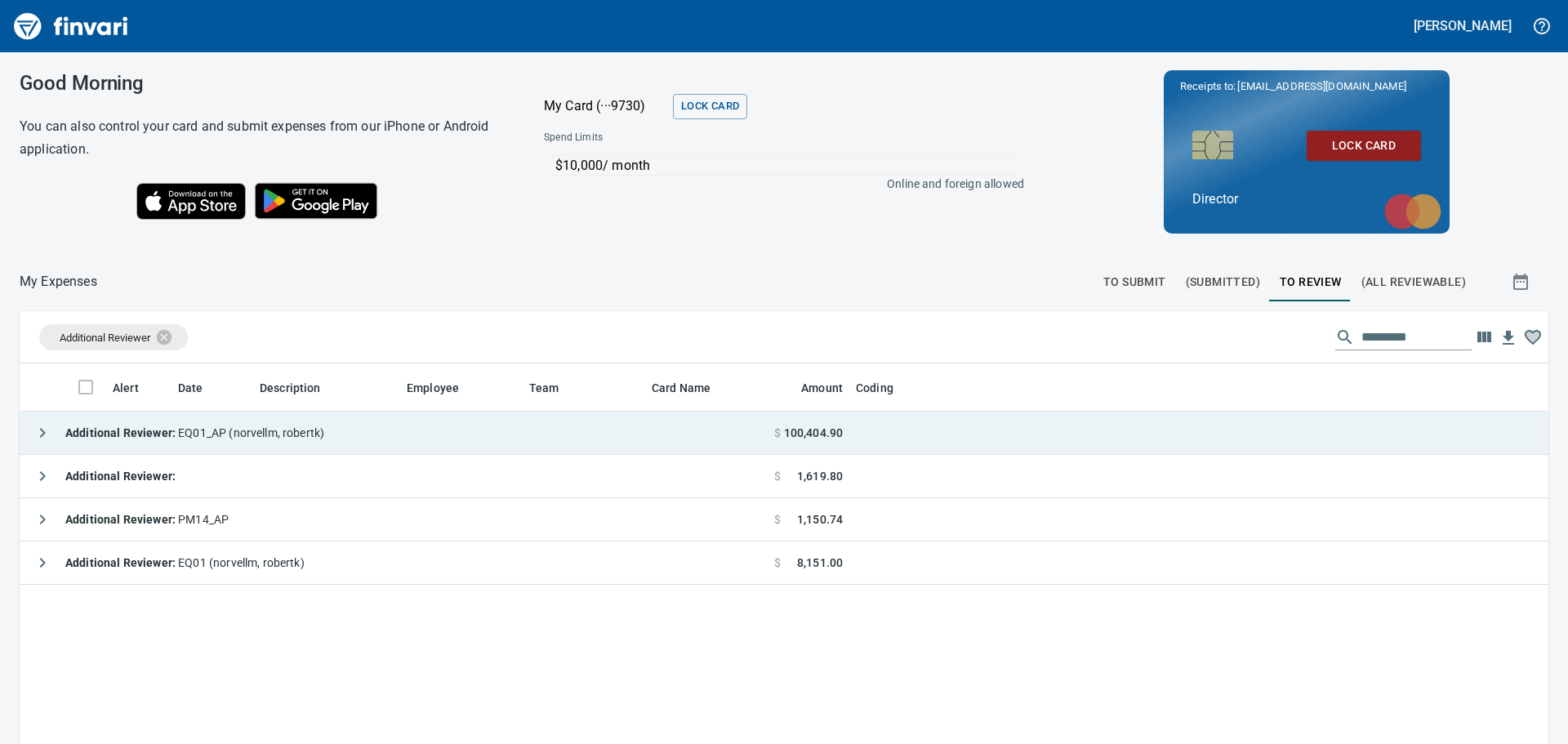
click at [130, 429] on strong "Additional Reviewer :" at bounding box center [122, 432] width 113 height 13
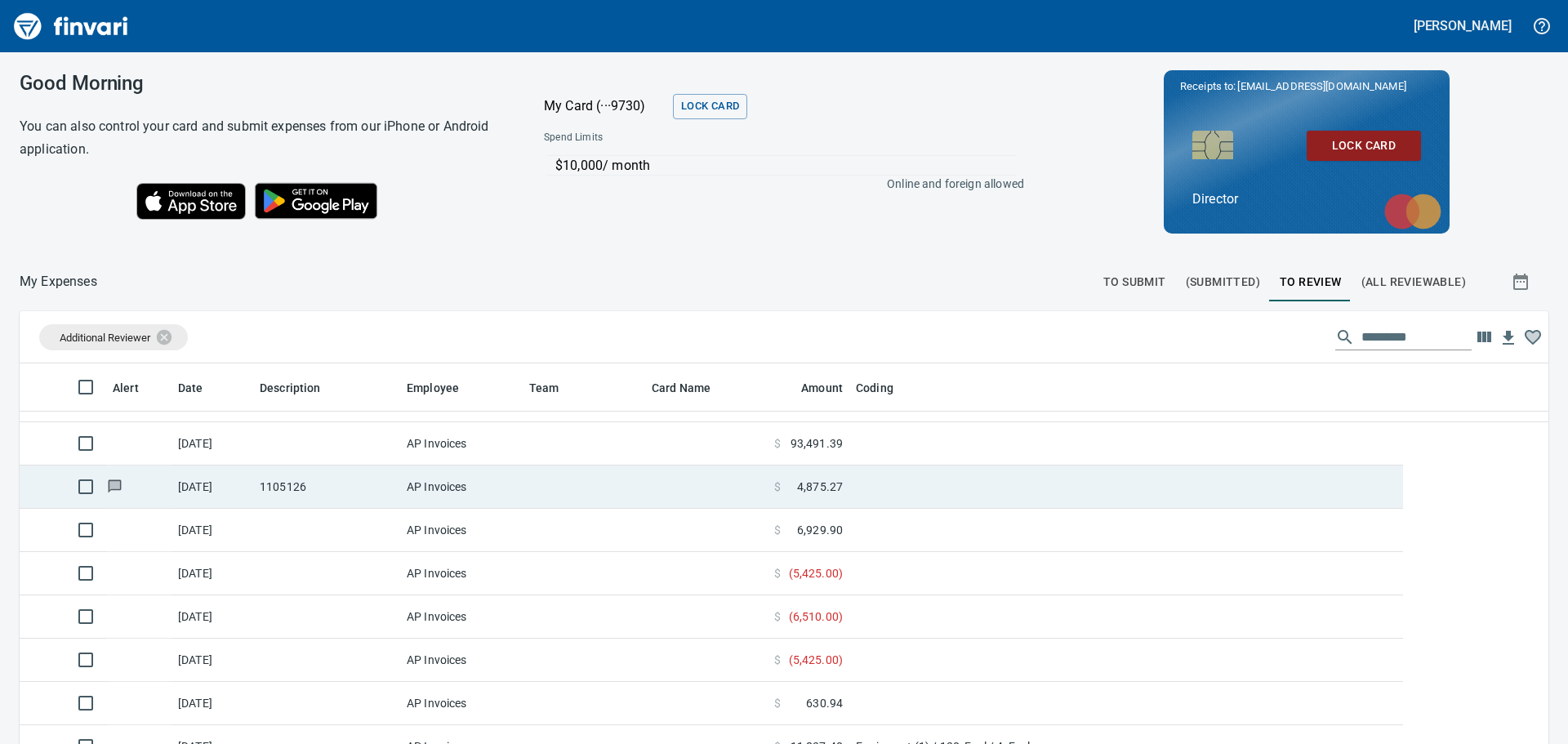
scroll to position [46, 0]
